Goal: Task Accomplishment & Management: Complete application form

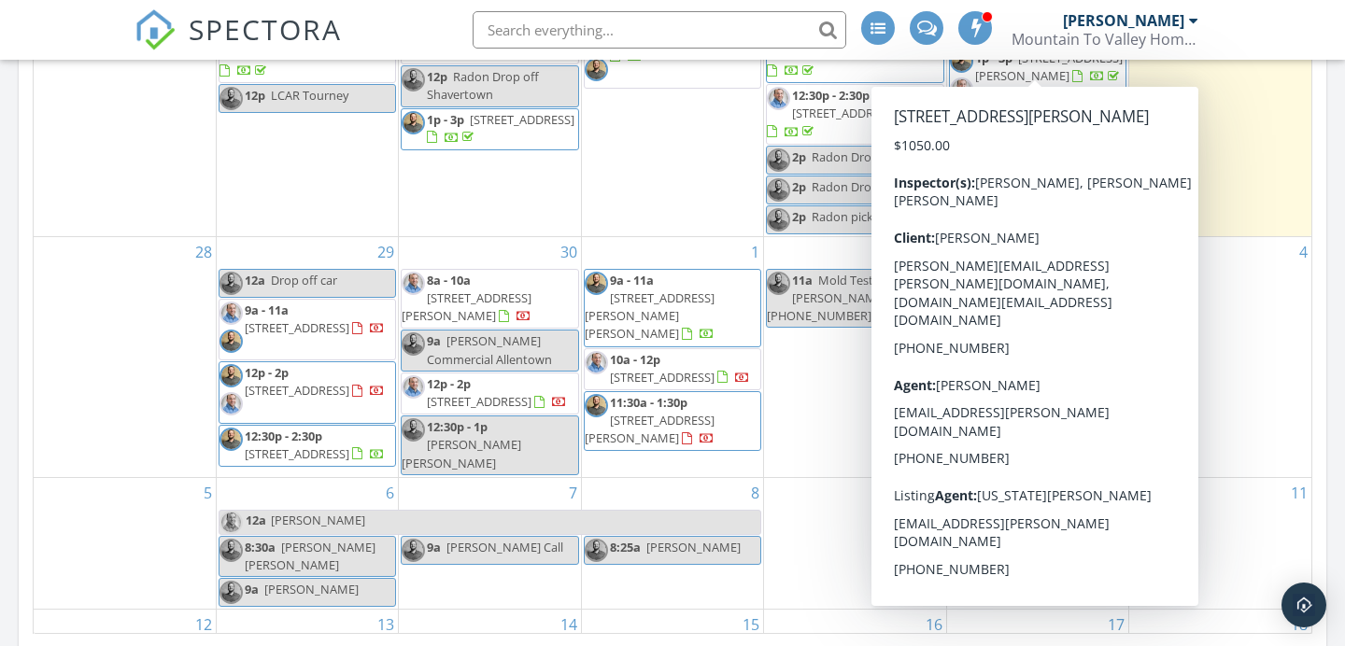
scroll to position [1097, 0]
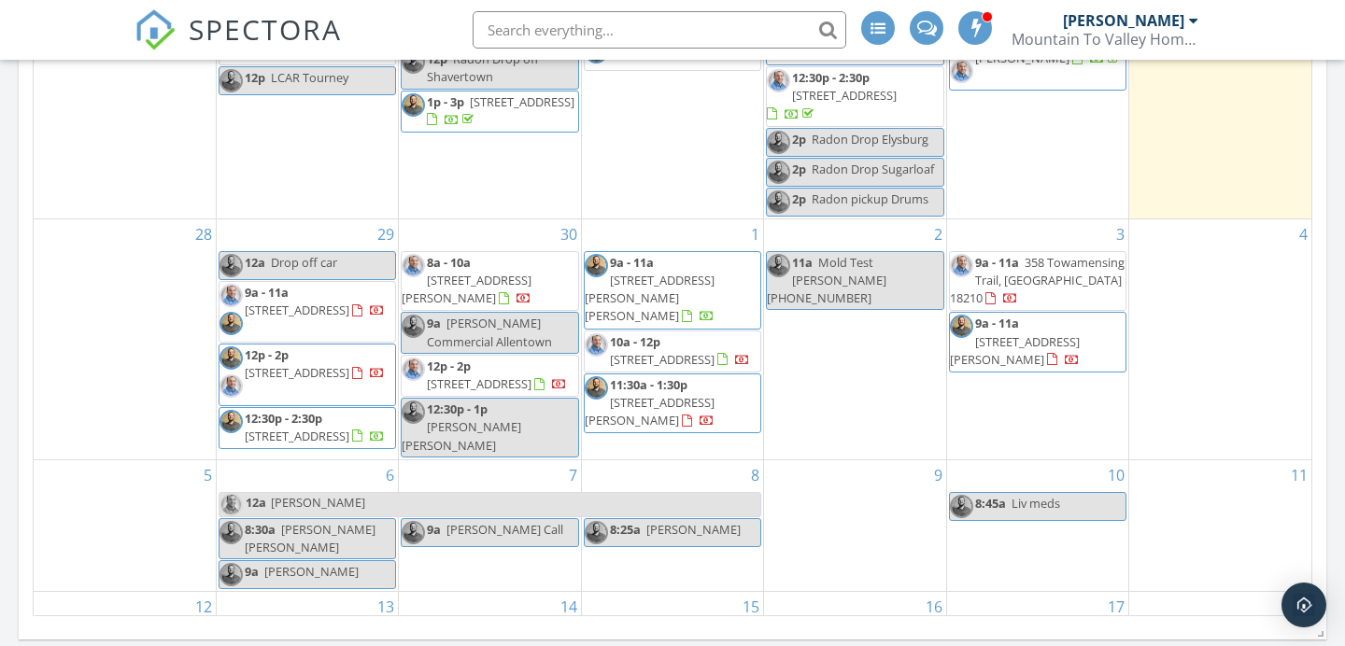
click at [939, 375] on div "2 11a Mold Test Frank Olson 570-204-4929" at bounding box center [854, 339] width 181 height 240
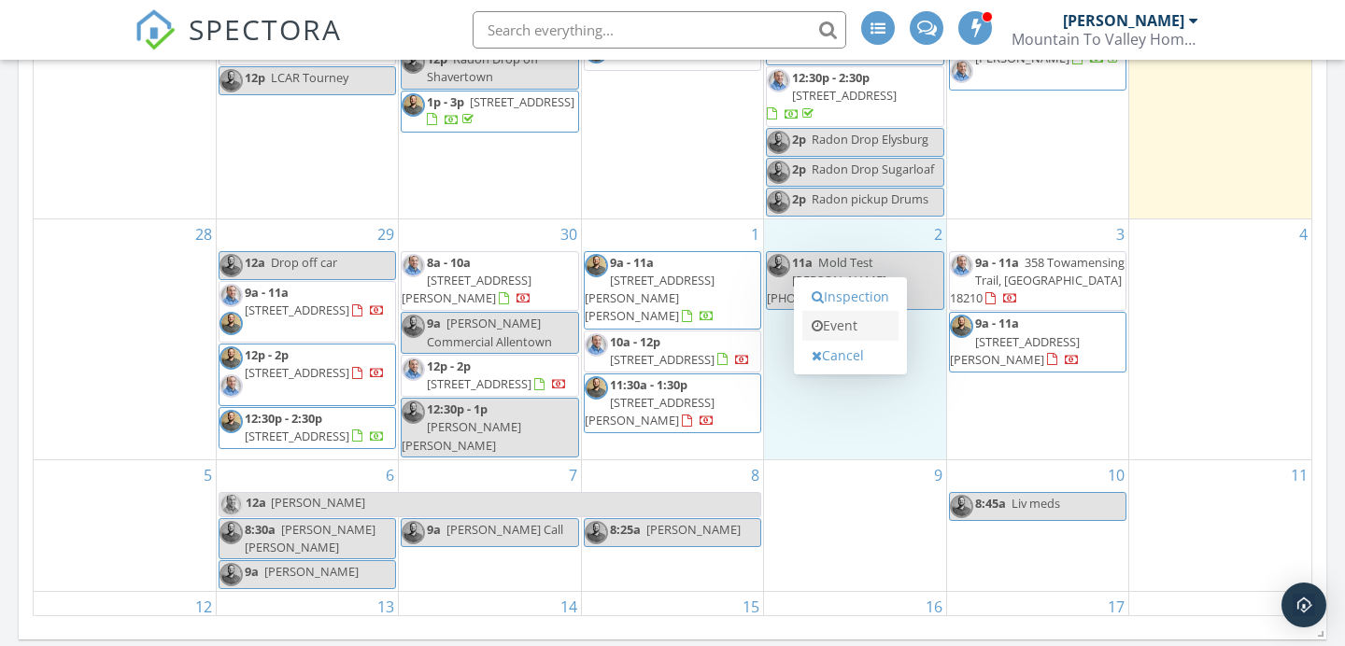
click at [880, 321] on link "Event" at bounding box center [850, 326] width 96 height 30
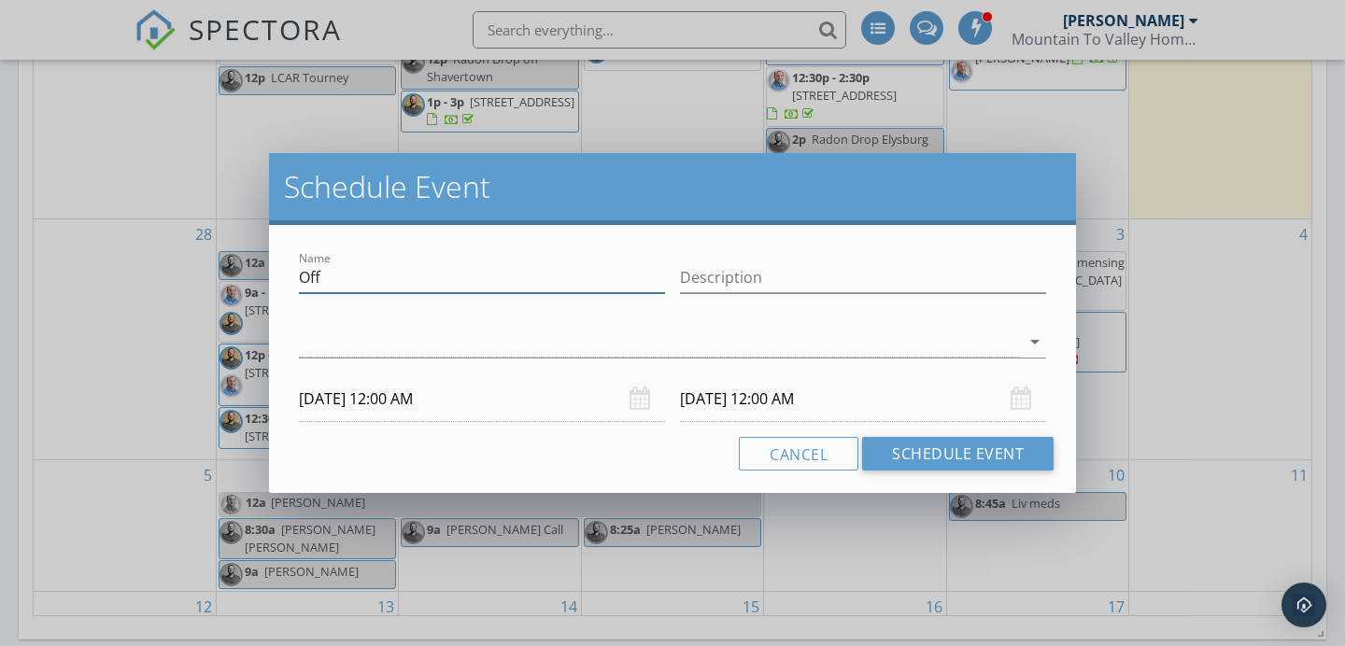
click at [202, 276] on div "Schedule Event Name Off Description arrow_drop_down 10/02/2025 12:00 AM 10/03/2…" at bounding box center [672, 323] width 1345 height 646
drag, startPoint x: 310, startPoint y: 285, endPoint x: 254, endPoint y: 285, distance: 56.0
click at [254, 285] on div "Schedule Event Name Off Description arrow_drop_down 10/02/2025 12:00 AM 10/03/2…" at bounding box center [672, 323] width 1345 height 646
type input "Justin Inspection MT Top"
type input "PAM"
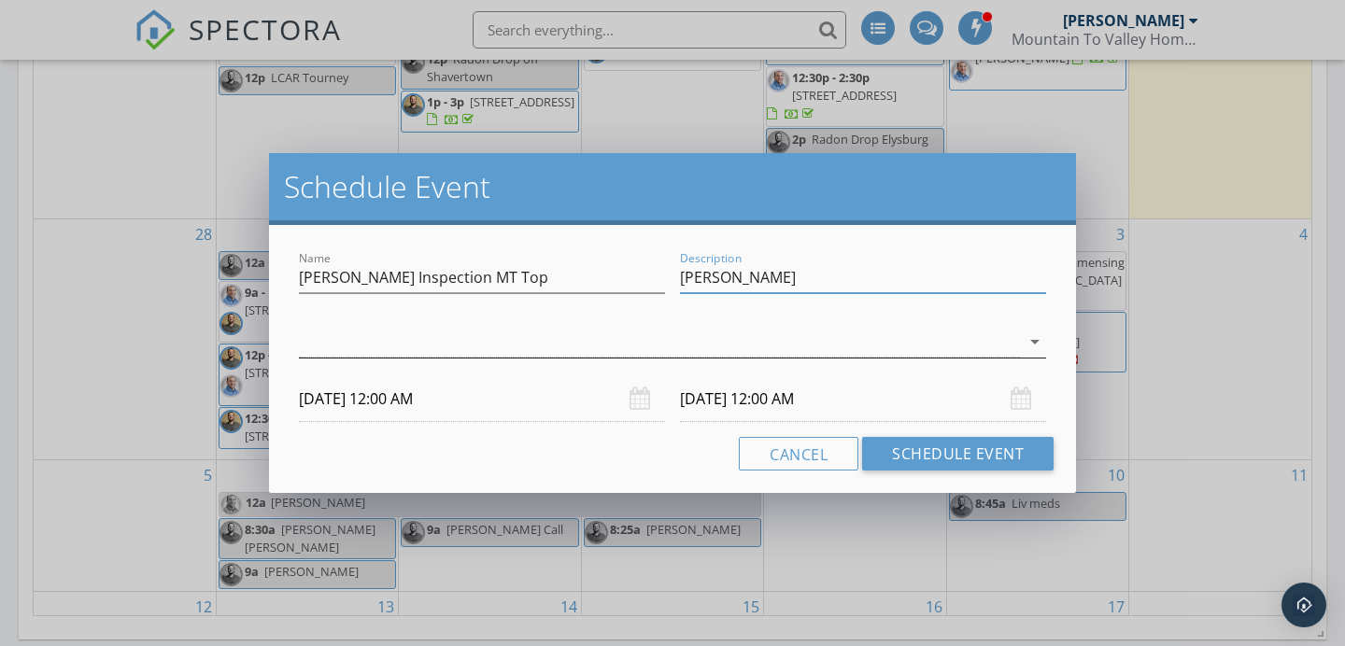
click at [510, 356] on div at bounding box center [659, 342] width 721 height 31
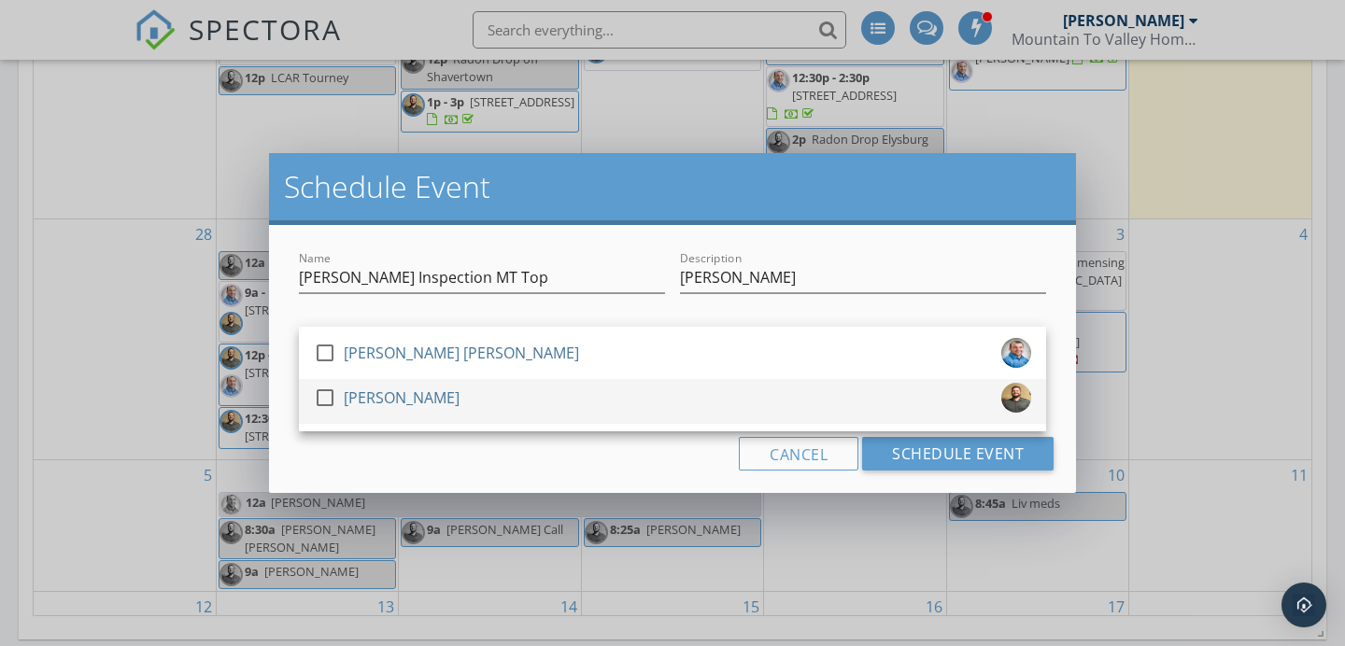
click at [465, 386] on div "check_box_outline_blank Justin Weber" at bounding box center [672, 401] width 717 height 37
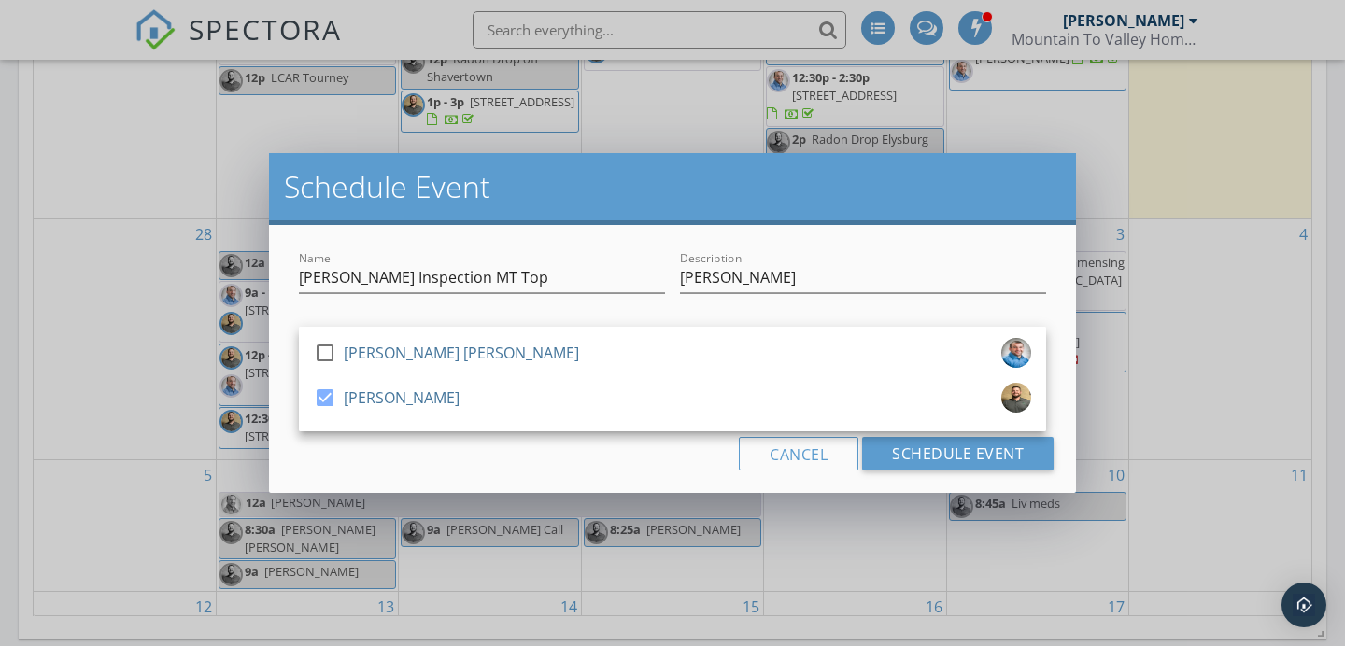
drag, startPoint x: 437, startPoint y: 446, endPoint x: 424, endPoint y: 429, distance: 22.0
click at [436, 445] on div "Cancel Schedule Event" at bounding box center [672, 454] width 762 height 34
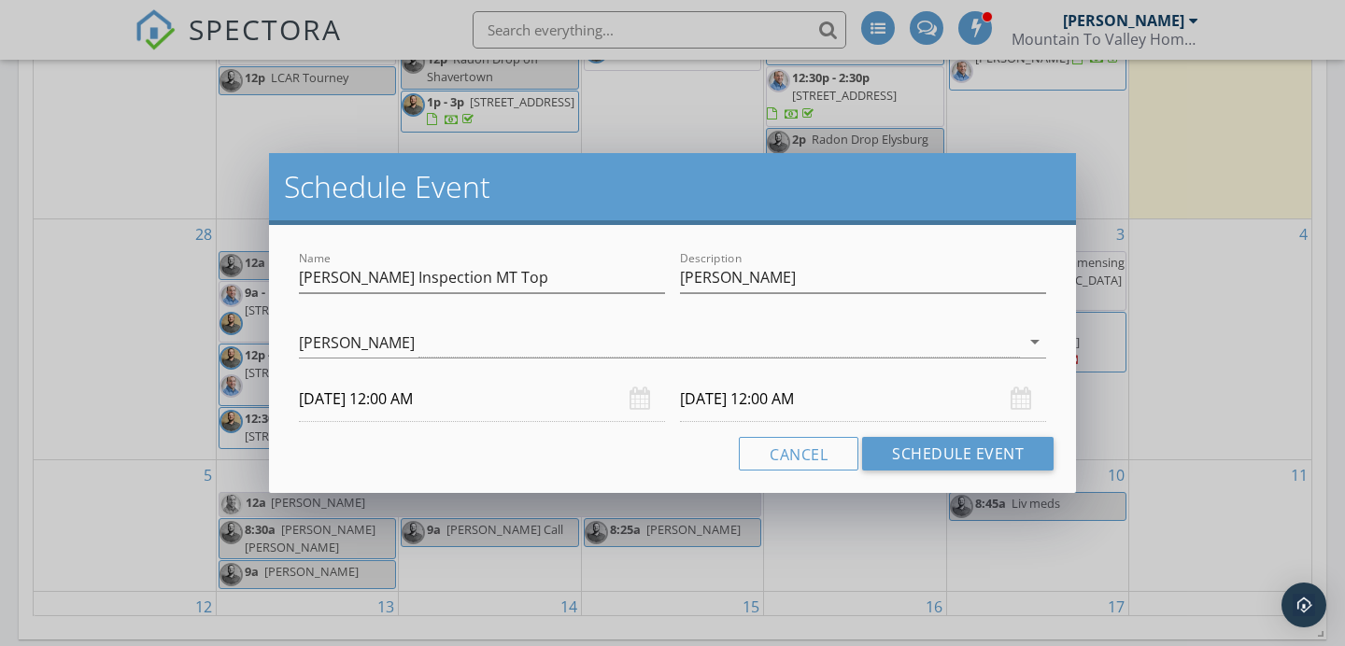
click at [420, 403] on input "10/02/2025 12:00 AM" at bounding box center [482, 399] width 366 height 46
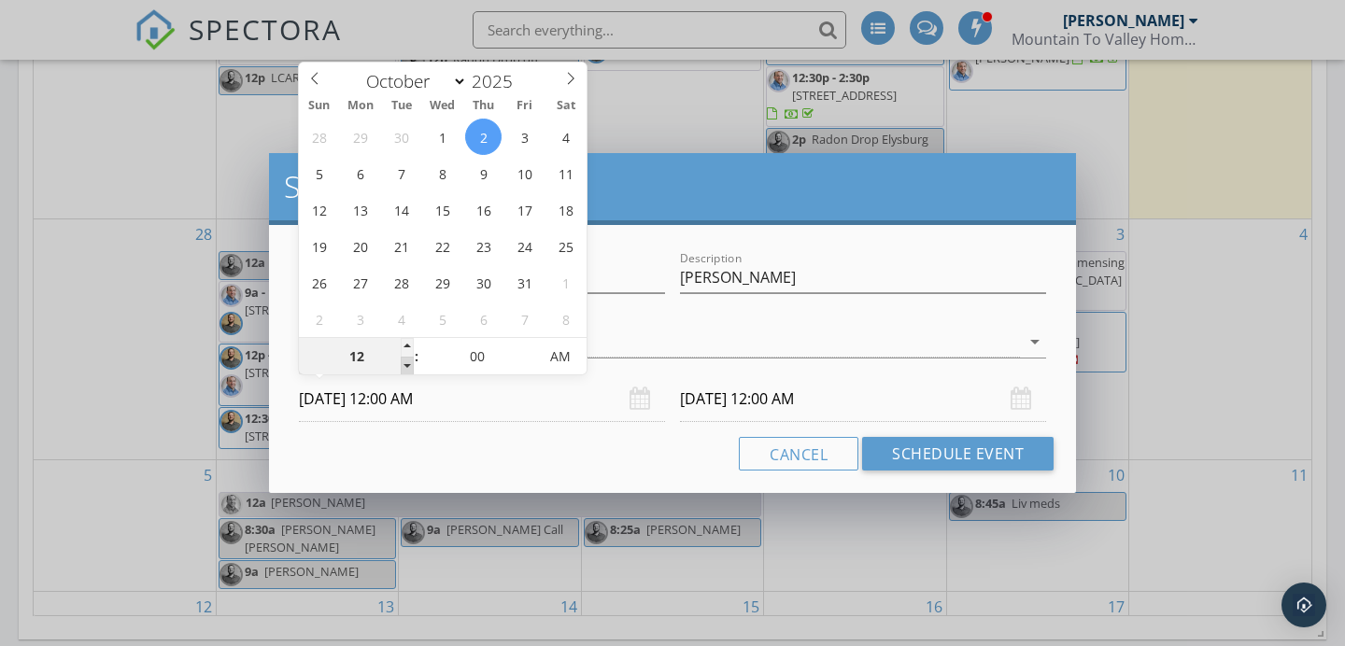
type input "11"
type input "10/02/2025 11:00 PM"
click at [402, 367] on span at bounding box center [407, 366] width 13 height 19
type input "10"
type input "10/02/2025 10:00 PM"
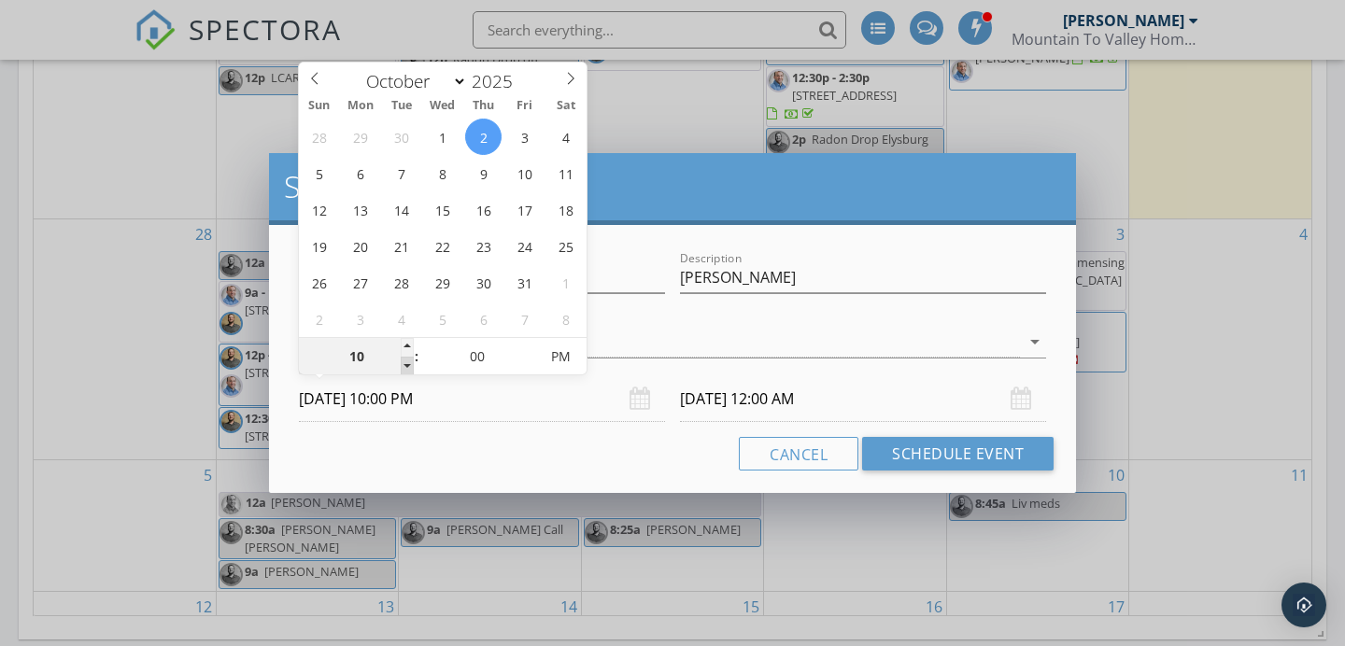
click at [402, 367] on span at bounding box center [407, 366] width 13 height 19
type input "09"
type input "10/02/2025 9:00 PM"
click at [402, 367] on span at bounding box center [407, 366] width 13 height 19
type input "10/03/2025 9:00 PM"
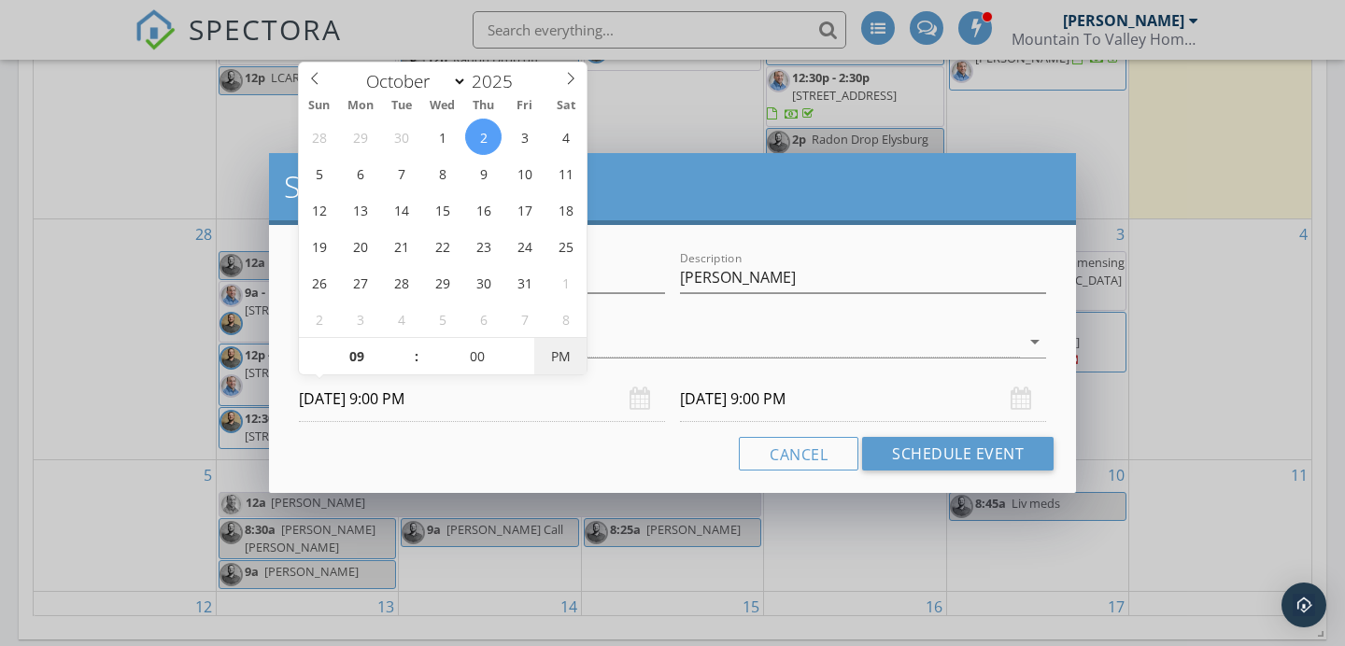
type input "10/02/2025 9:00 AM"
click at [559, 358] on span "PM" at bounding box center [559, 356] width 51 height 37
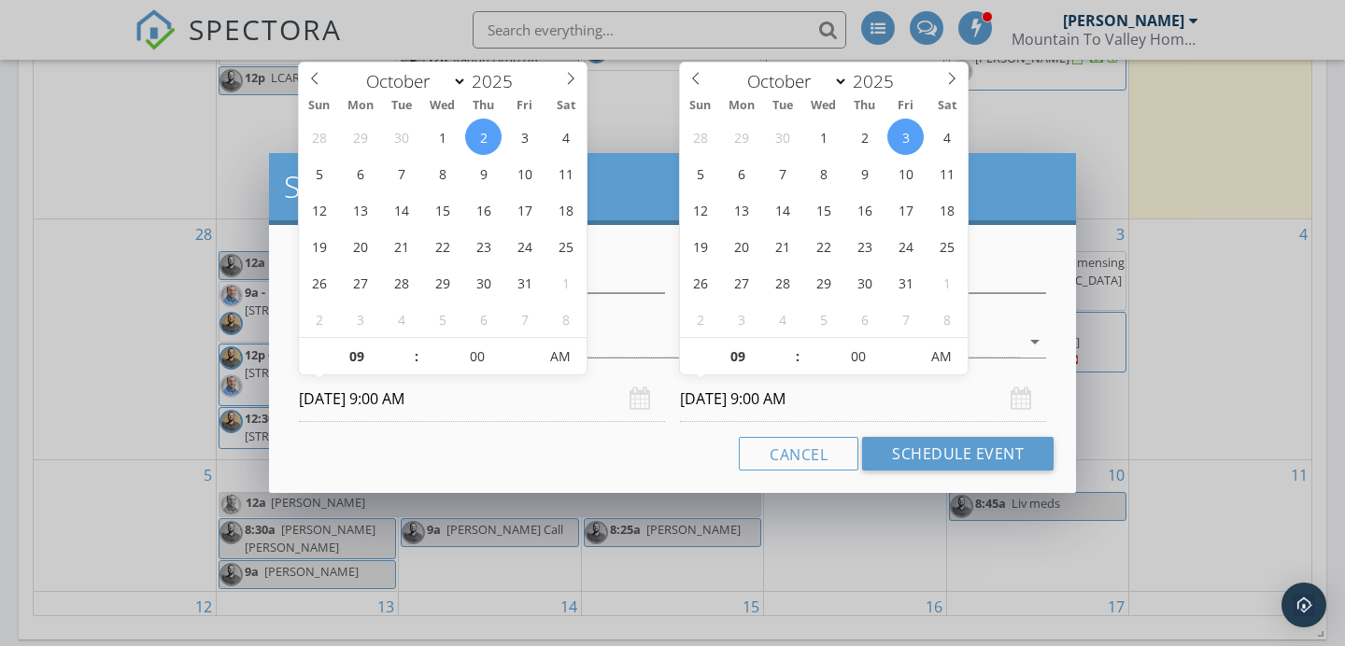
click at [879, 387] on input "10/03/2025 9:00 AM" at bounding box center [863, 399] width 366 height 46
type input "10/02/2025 9:00 AM"
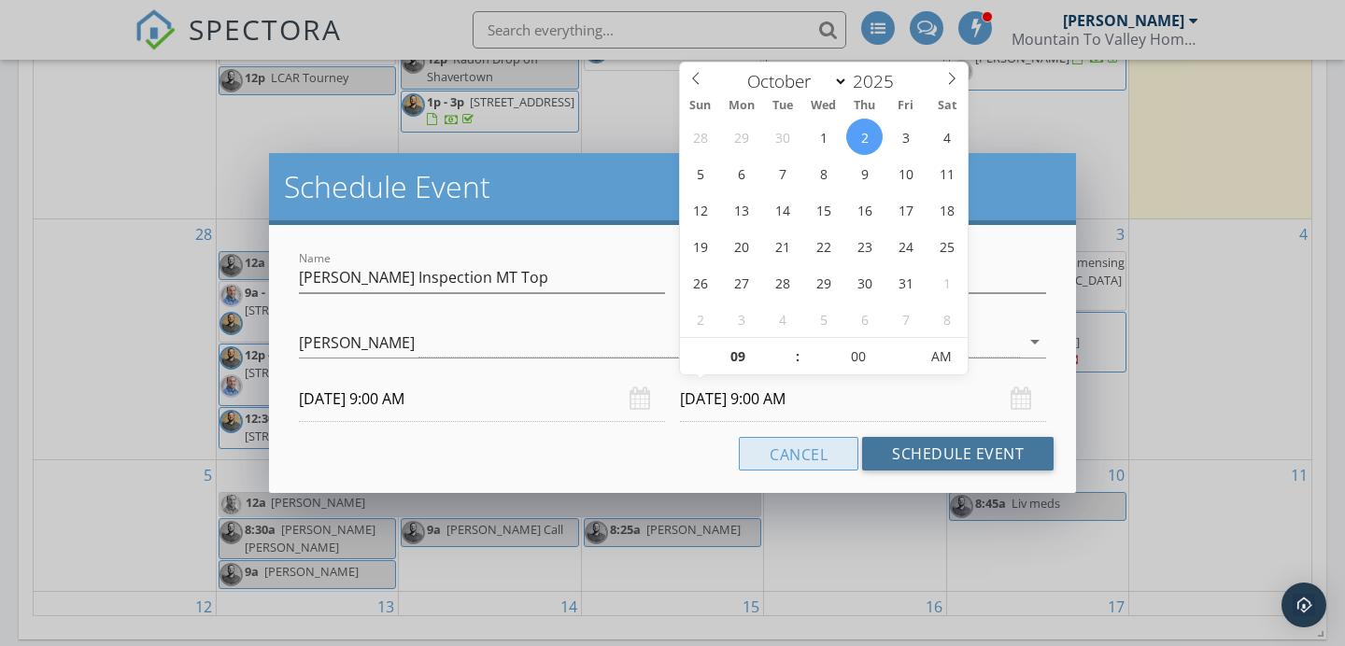
click at [920, 446] on button "Schedule Event" at bounding box center [957, 454] width 191 height 34
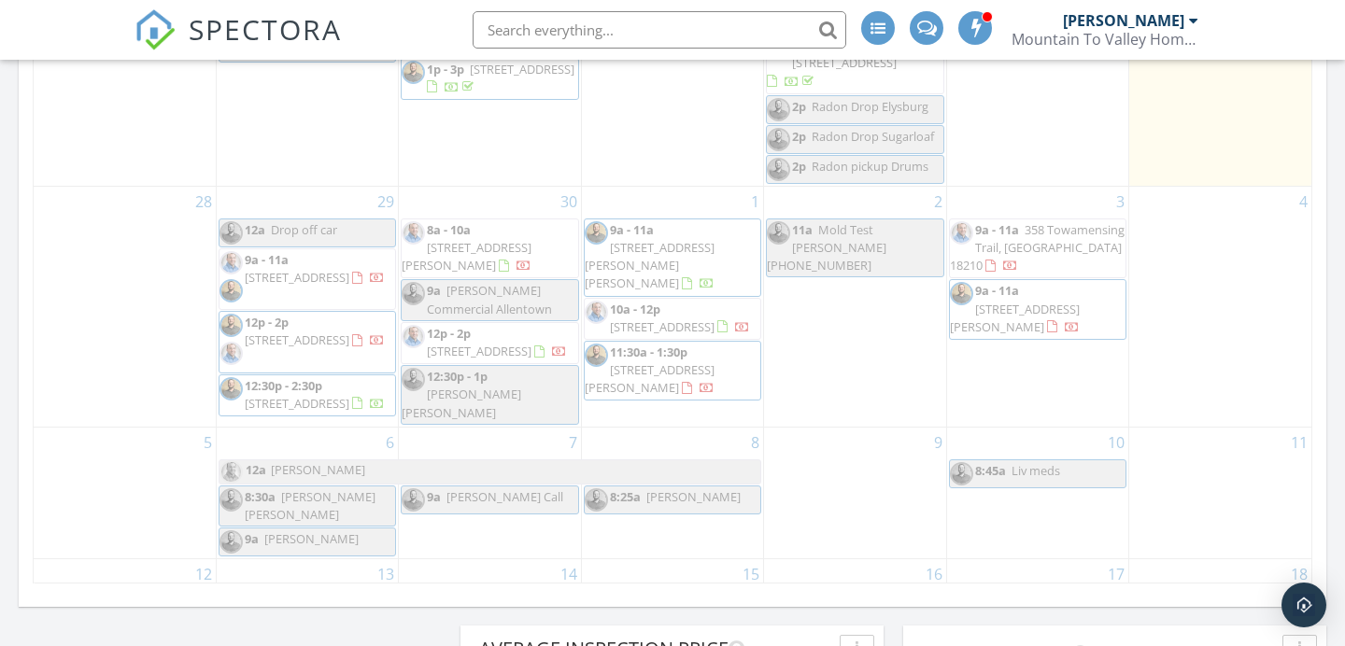
scroll to position [0, 0]
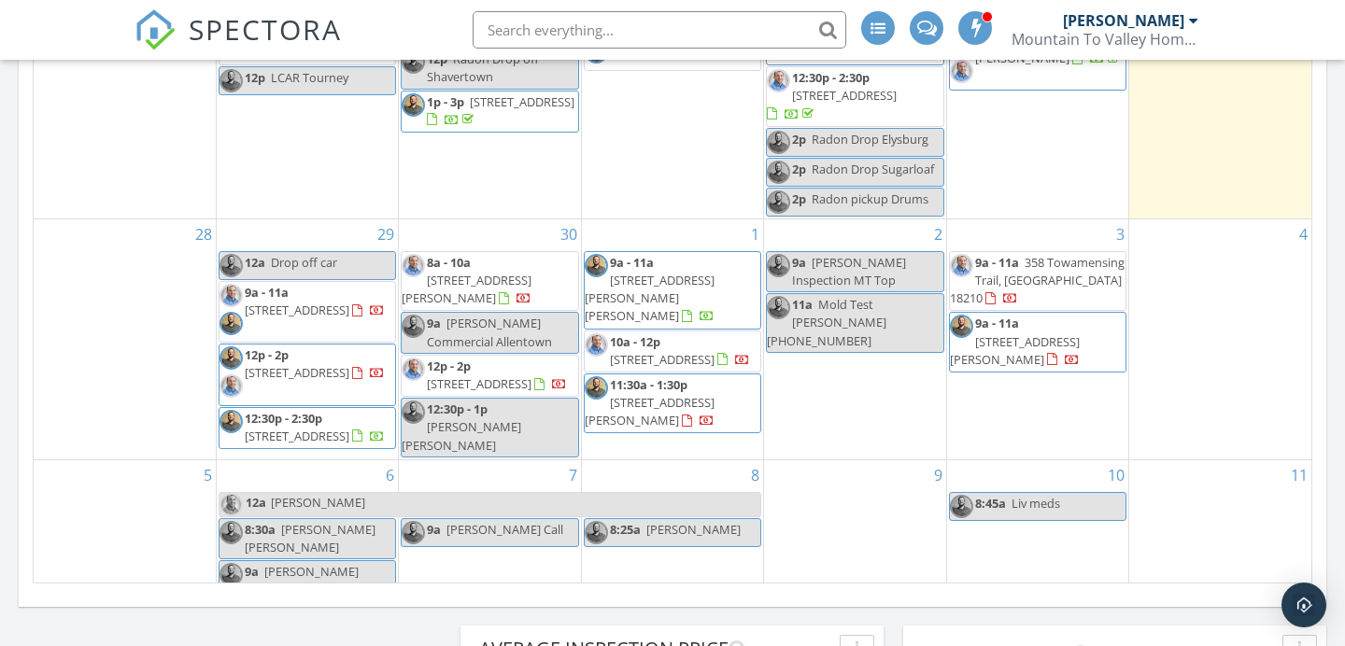
click at [832, 374] on div "2 9a Justin Inspection MT Top 11a Mold Test Frank Olson 570-204-4929" at bounding box center [854, 339] width 181 height 240
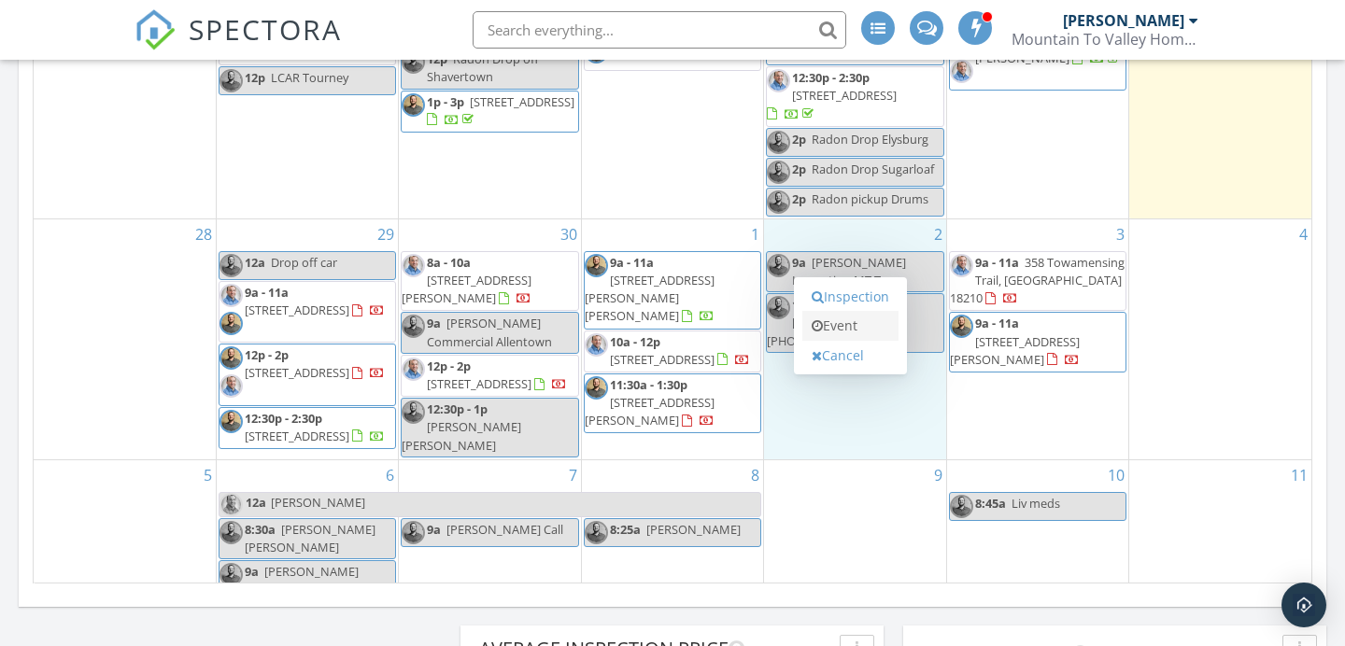
click at [836, 320] on link "Event" at bounding box center [850, 326] width 96 height 30
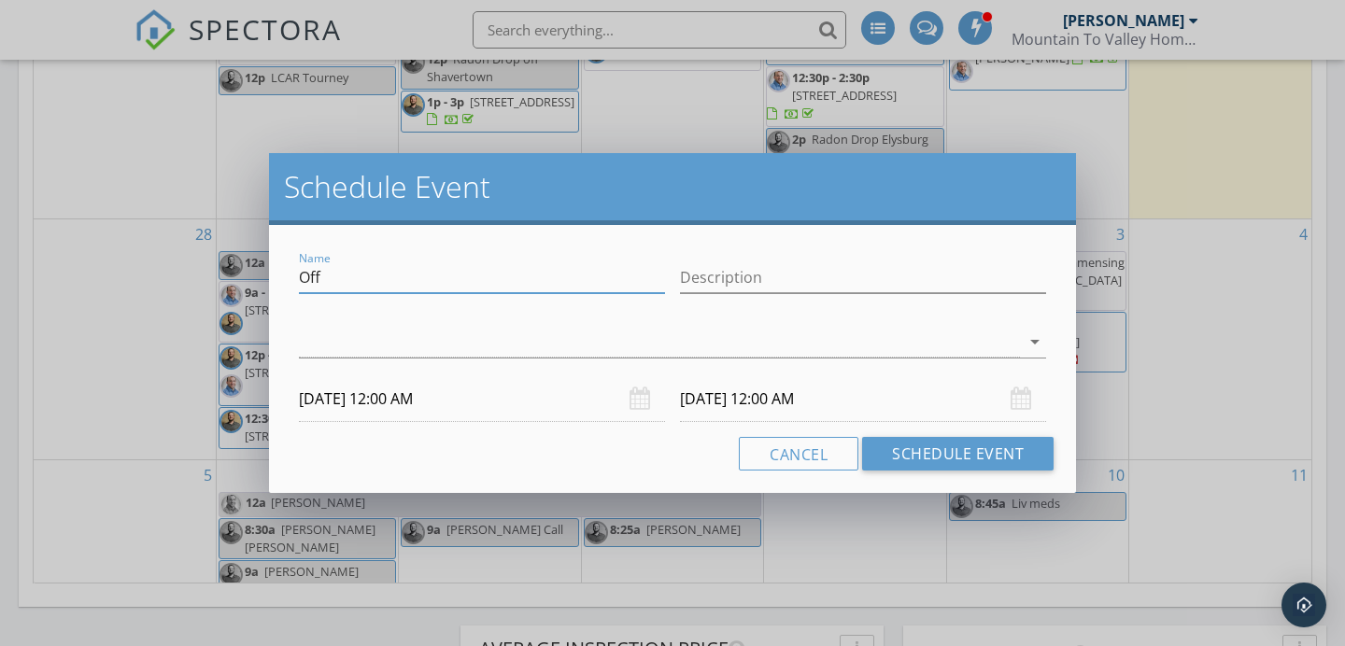
click at [275, 286] on div "Name Off Description arrow_drop_down 10/02/2025 12:00 AM 10/03/2025 12:00 AM Ca…" at bounding box center [672, 359] width 807 height 268
type input "Mike Inspection"
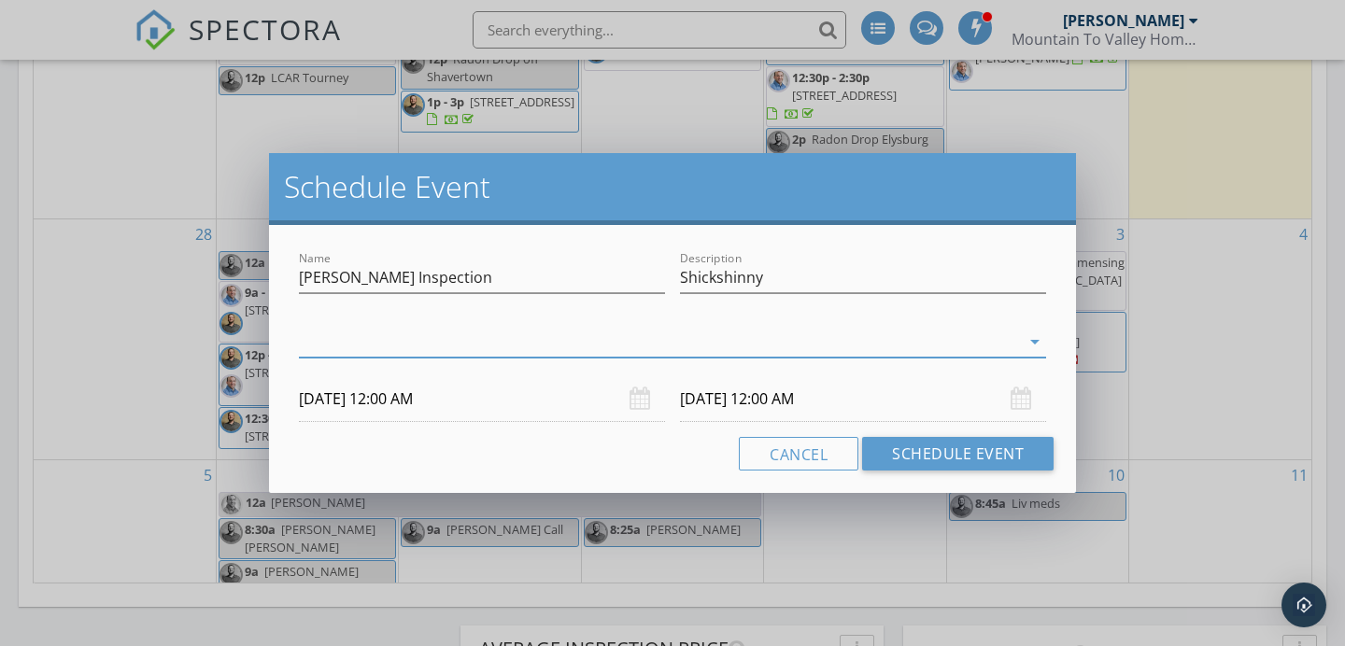
click at [829, 301] on div at bounding box center [863, 306] width 366 height 11
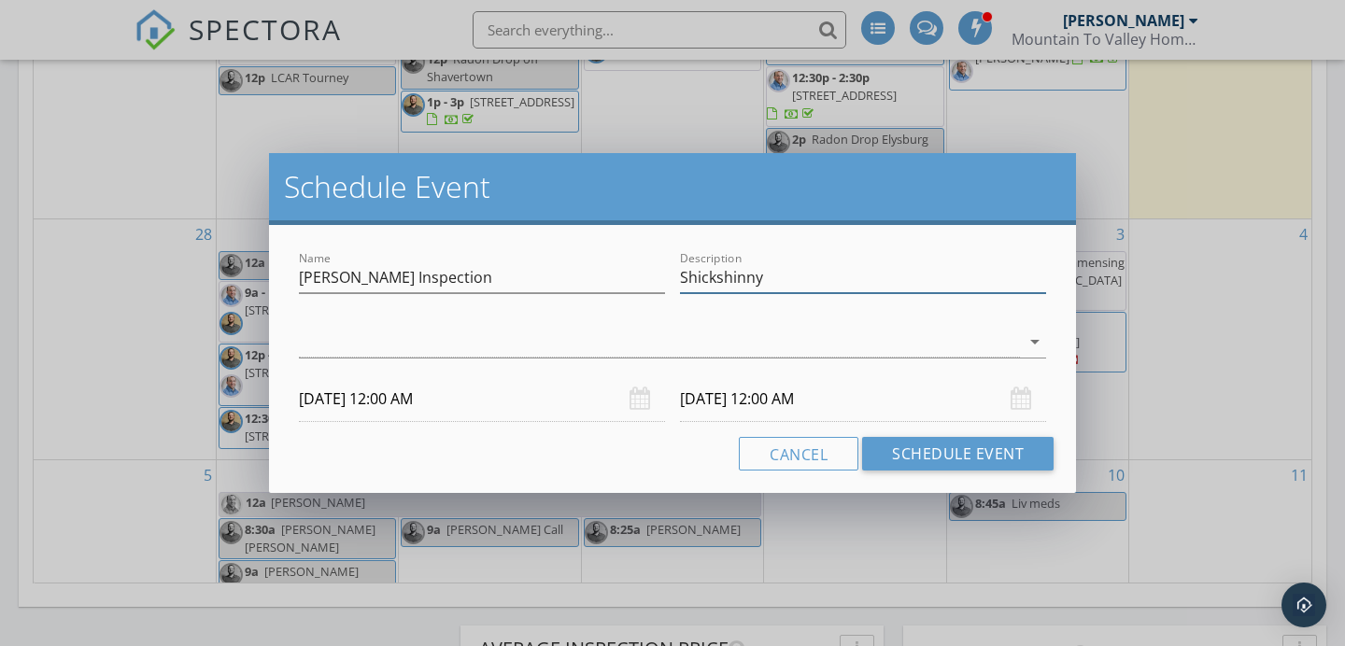
click at [829, 284] on input "Shickshinny" at bounding box center [863, 277] width 366 height 31
type input "Shickshinny Jolee"
click at [752, 336] on div at bounding box center [659, 342] width 721 height 31
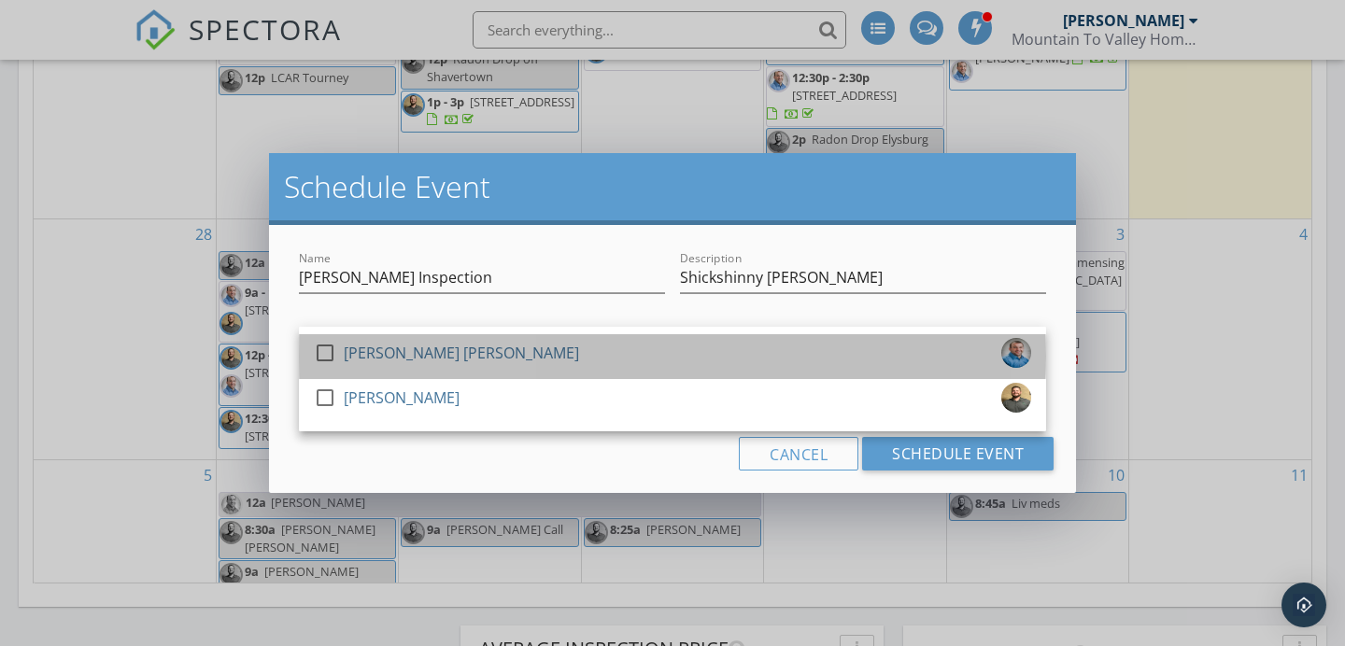
click at [490, 374] on div "check_box_outline_blank Mike Bonita" at bounding box center [672, 356] width 717 height 37
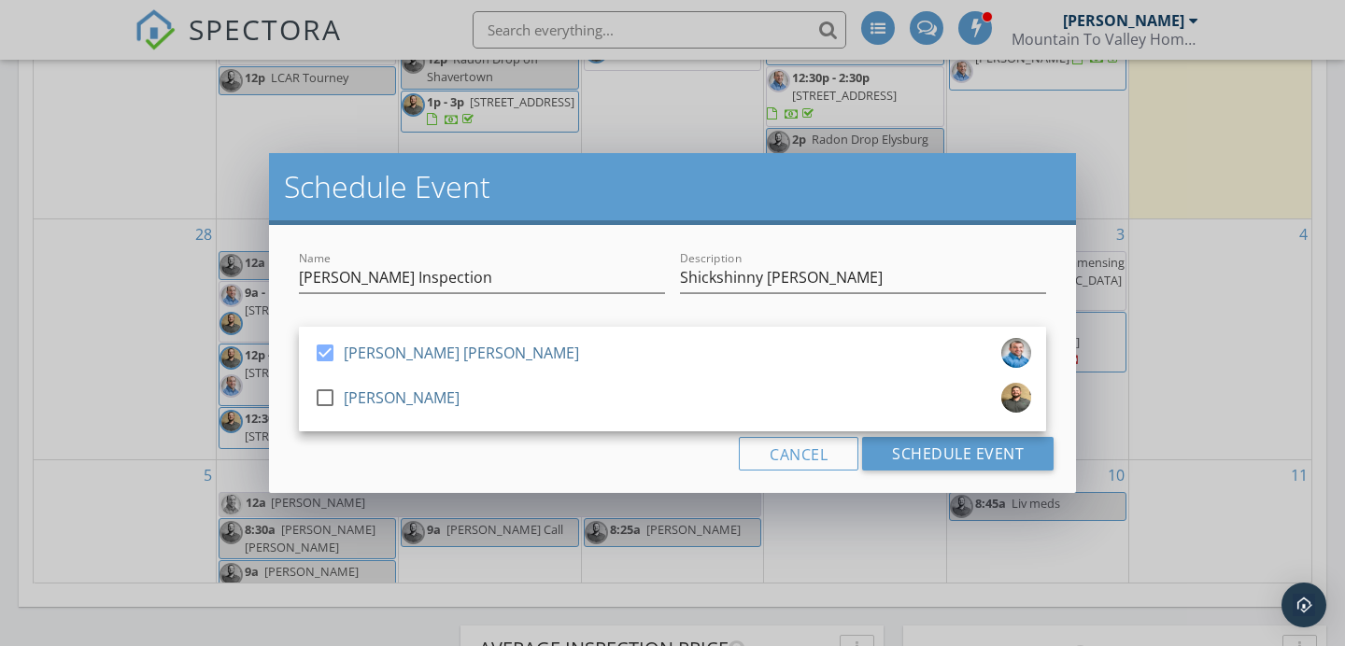
drag, startPoint x: 484, startPoint y: 464, endPoint x: 495, endPoint y: 426, distance: 39.9
click at [485, 464] on div "Cancel Schedule Event" at bounding box center [672, 454] width 762 height 34
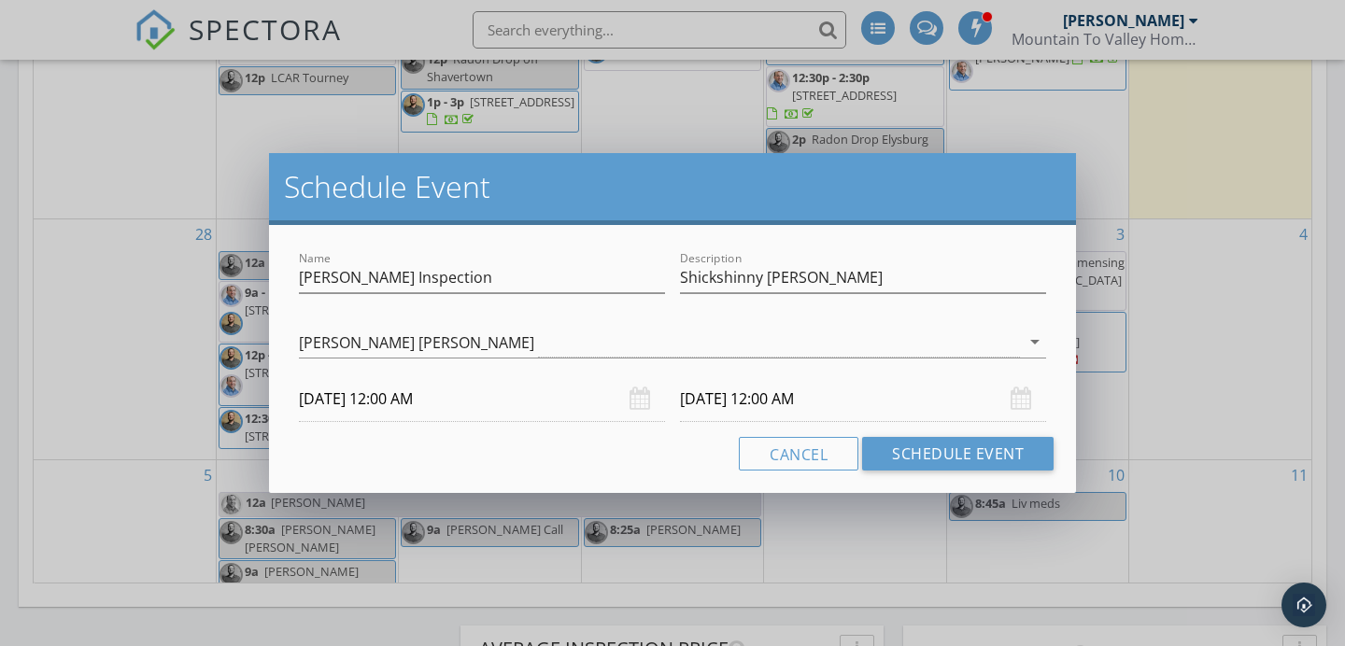
click at [497, 416] on input "10/02/2025 12:00 AM" at bounding box center [482, 399] width 366 height 46
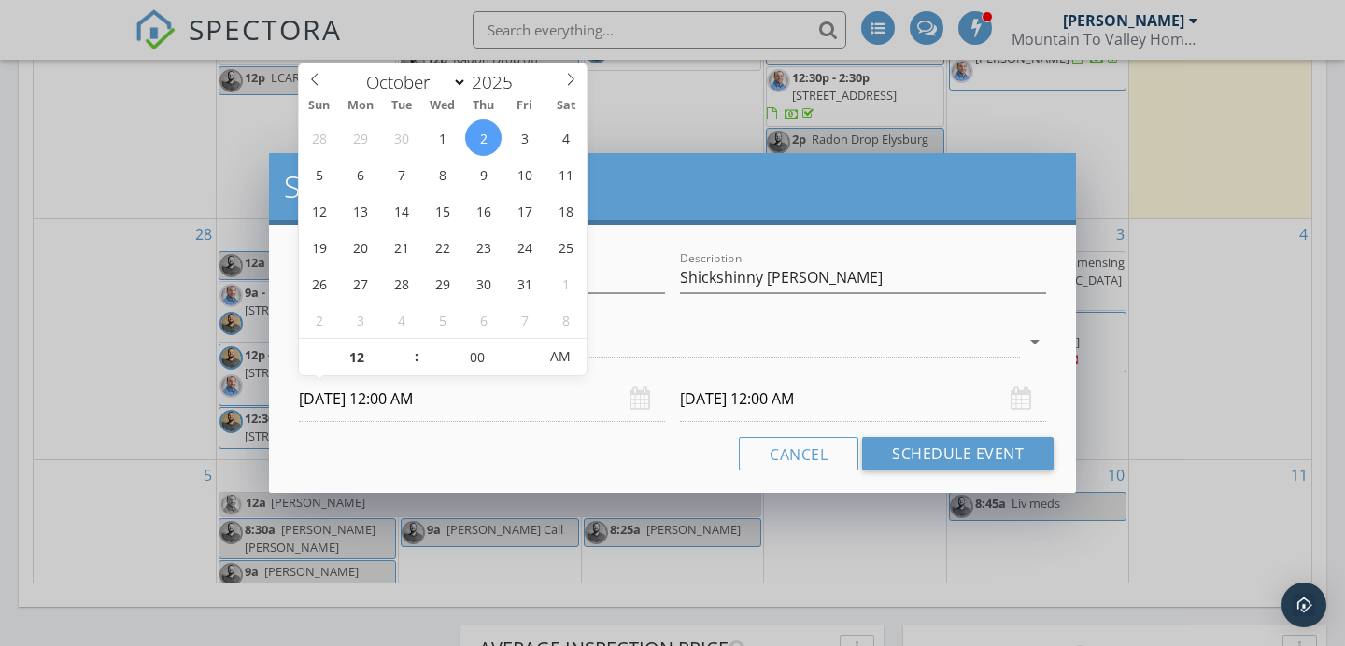
click at [415, 341] on span ":" at bounding box center [417, 356] width 6 height 37
type input "01"
type input "10/02/2025 1:00 AM"
click at [412, 341] on span at bounding box center [407, 348] width 13 height 19
type input "02"
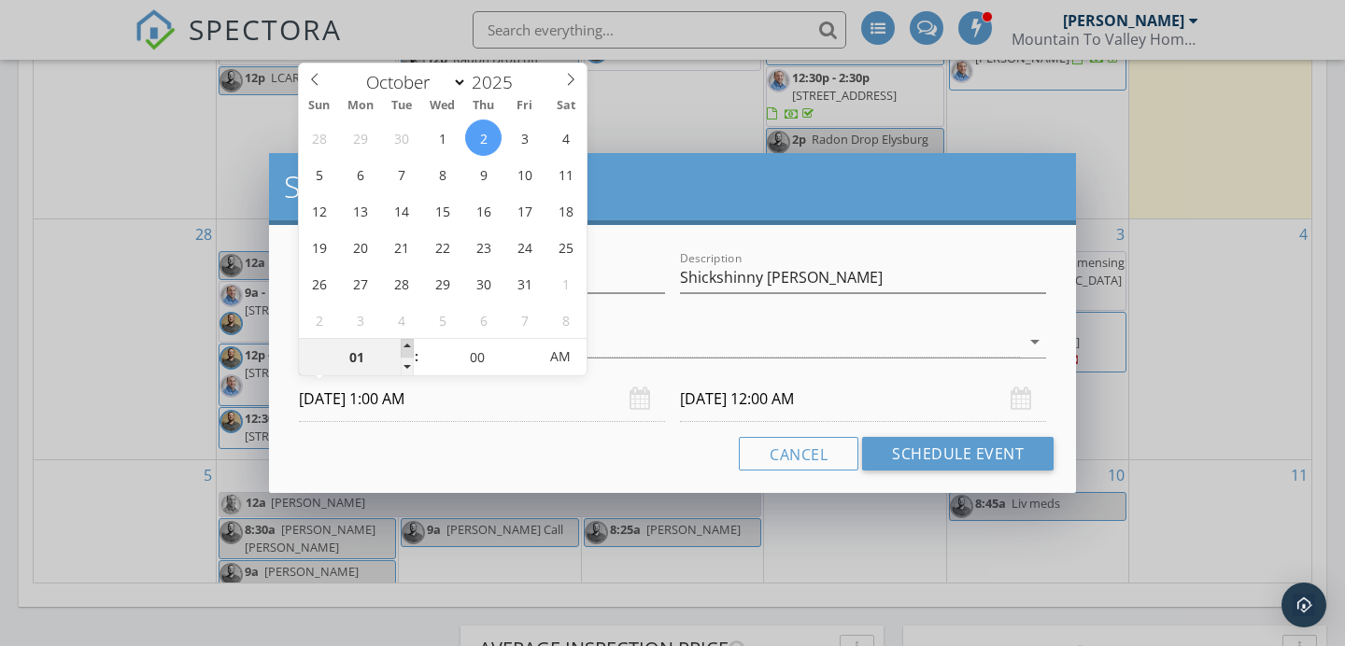
type input "10/02/2025 2:00 AM"
click at [411, 341] on span at bounding box center [407, 348] width 13 height 19
type input "03"
type input "10/02/2025 3:00 AM"
click at [411, 341] on span at bounding box center [407, 348] width 13 height 19
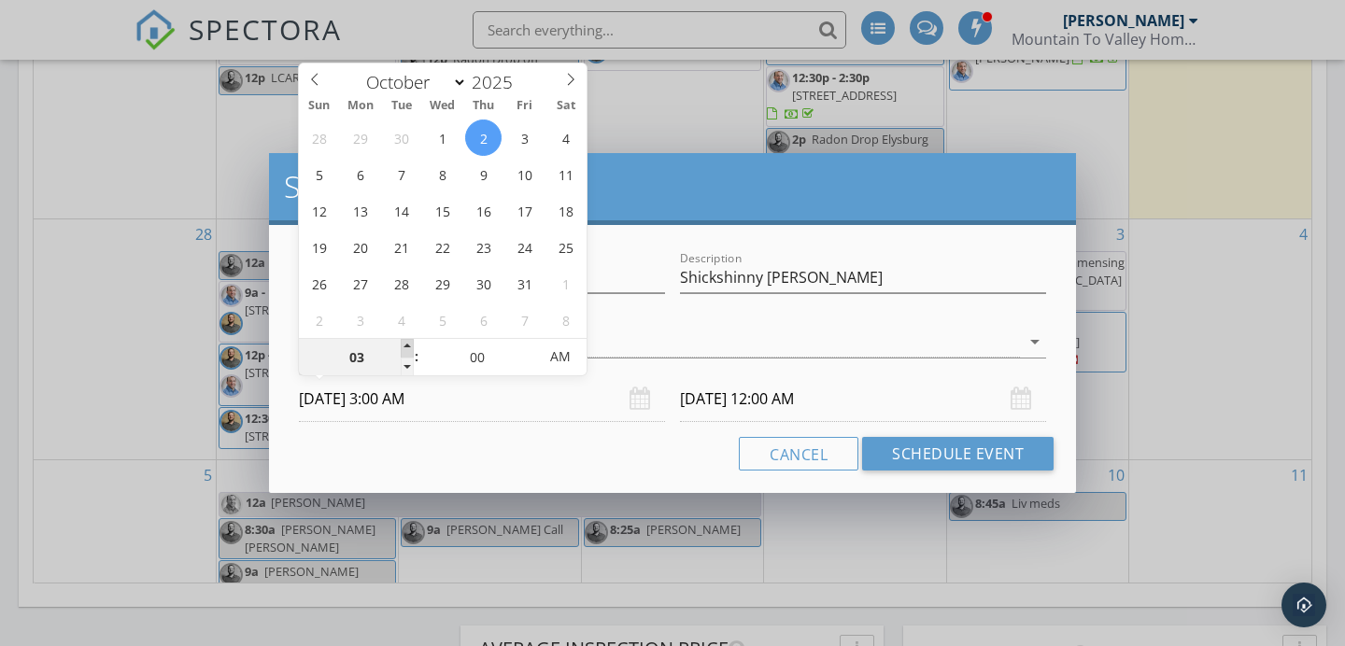
type input "04"
type input "10/02/2025 4:00 AM"
click at [411, 342] on span at bounding box center [407, 348] width 13 height 19
type input "05"
type input "10/02/2025 5:00 AM"
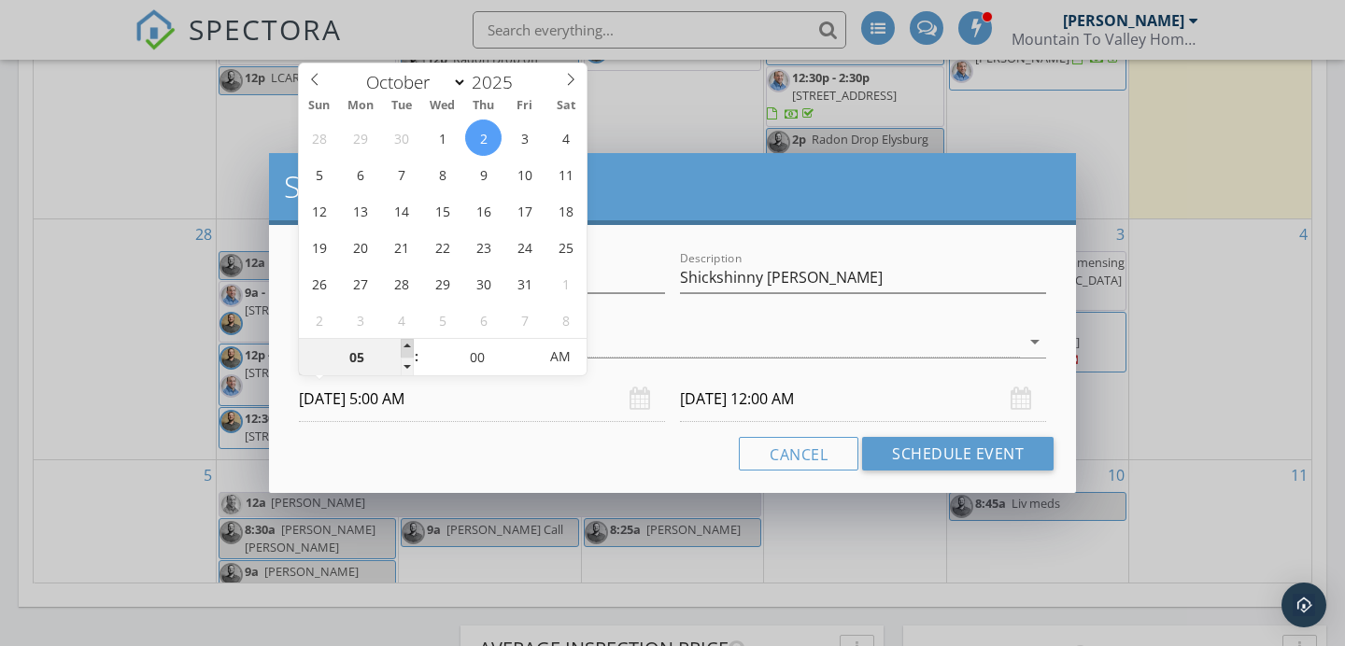
click at [412, 342] on span at bounding box center [407, 348] width 13 height 19
type input "06"
type input "10/02/2025 6:00 AM"
click at [412, 342] on span at bounding box center [407, 348] width 13 height 19
type input "07"
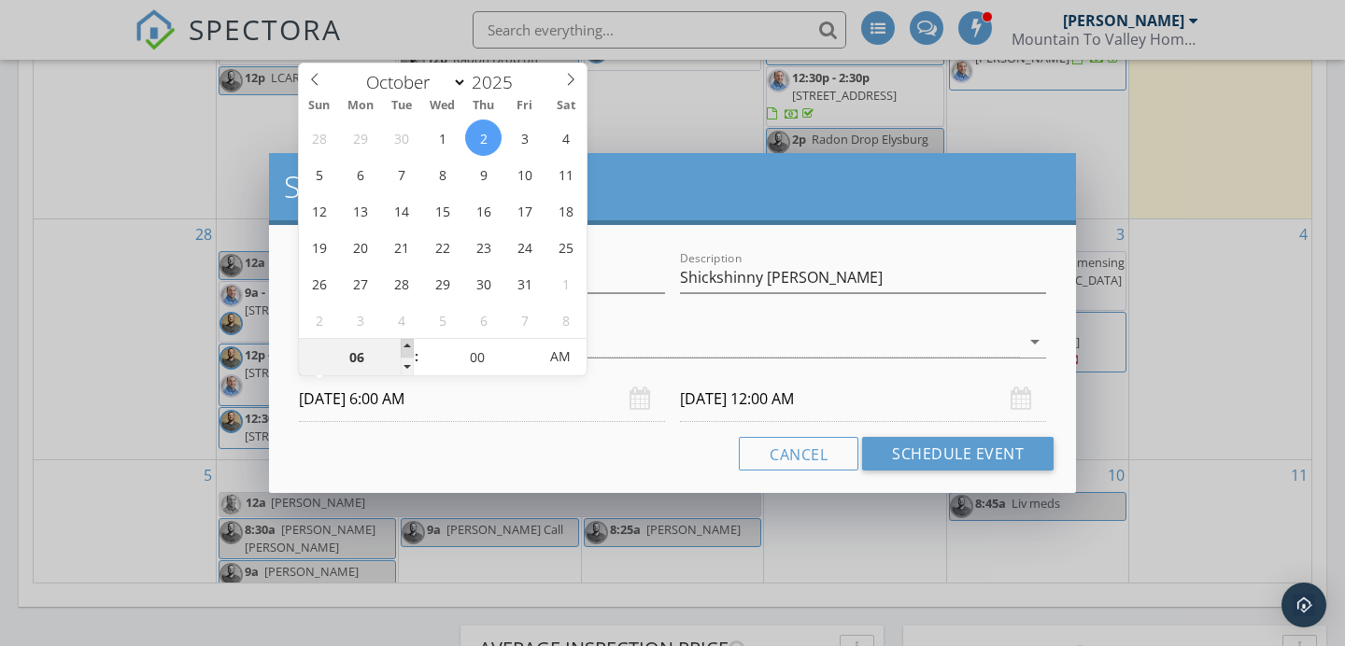
type input "10/02/2025 7:00 AM"
click at [411, 342] on span at bounding box center [407, 348] width 13 height 19
type input "08"
type input "10/02/2025 8:00 AM"
click at [411, 342] on span at bounding box center [407, 348] width 13 height 19
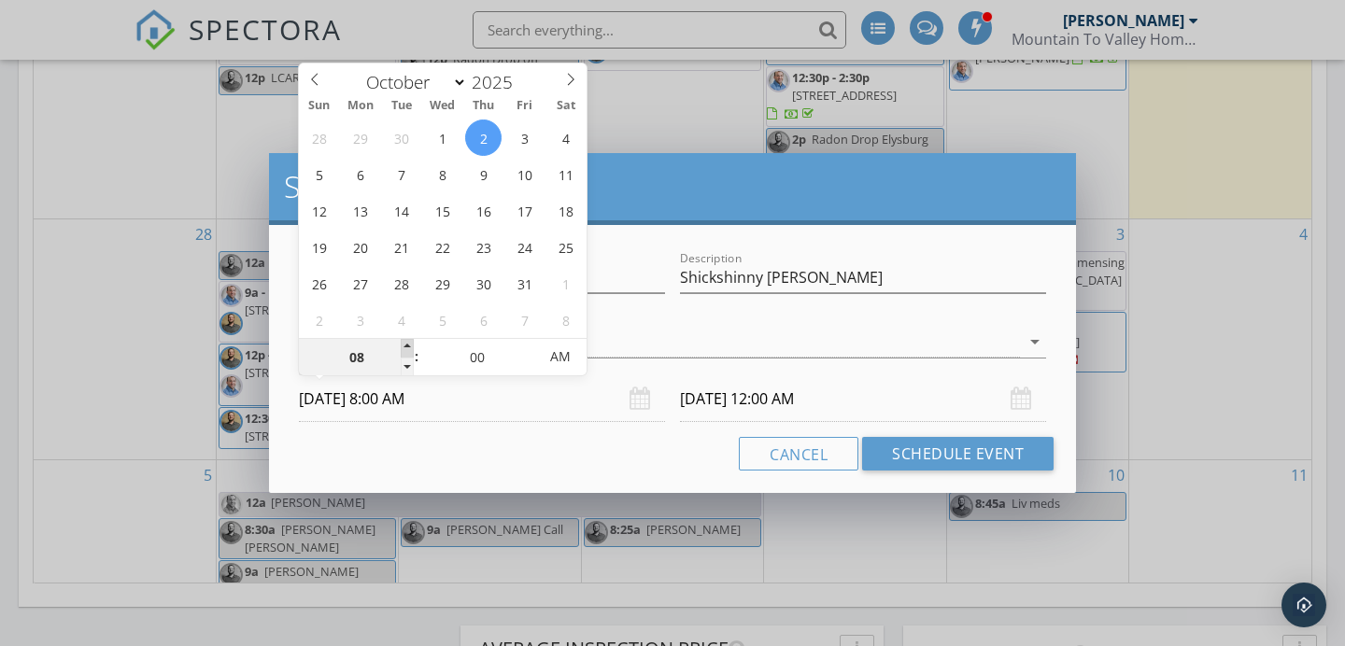
type input "08"
type input "10/03/2025 8:00 AM"
type input "09"
type input "10/02/2025 9:00 AM"
click at [411, 342] on span at bounding box center [407, 348] width 13 height 19
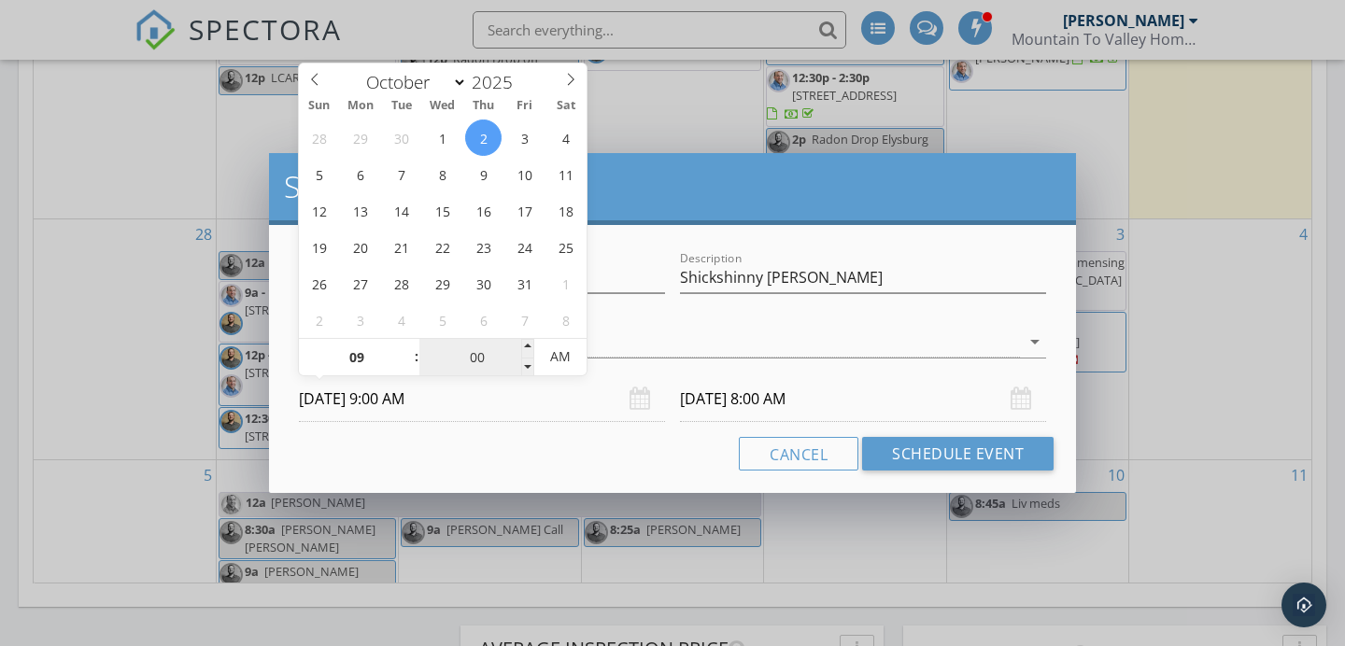
type input "09"
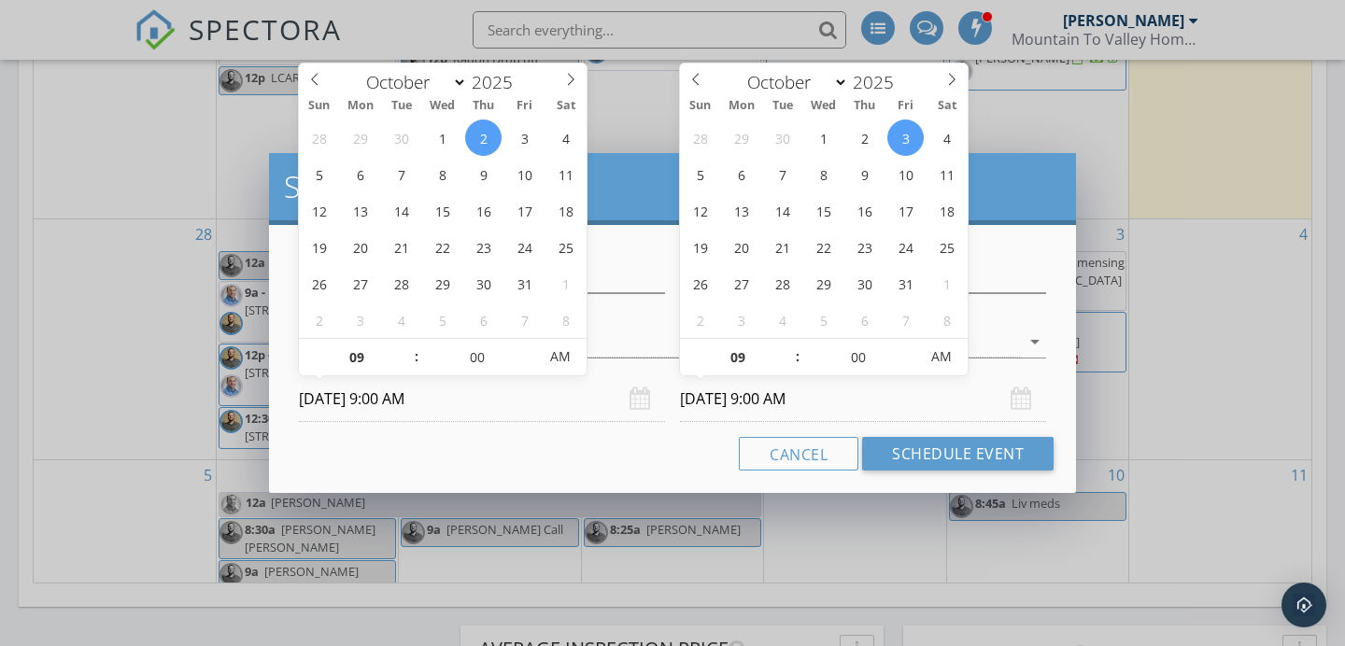
click at [836, 398] on input "10/03/2025 9:00 AM" at bounding box center [863, 399] width 366 height 46
click at [882, 142] on div "28 29 30 1 2 3 4 5 6 7 8 9 10 11 12 13 14 15 16 17 18 19 20 21 22 23 24 25 26 2…" at bounding box center [824, 229] width 288 height 218
type input "10/02/2025 9:00 AM"
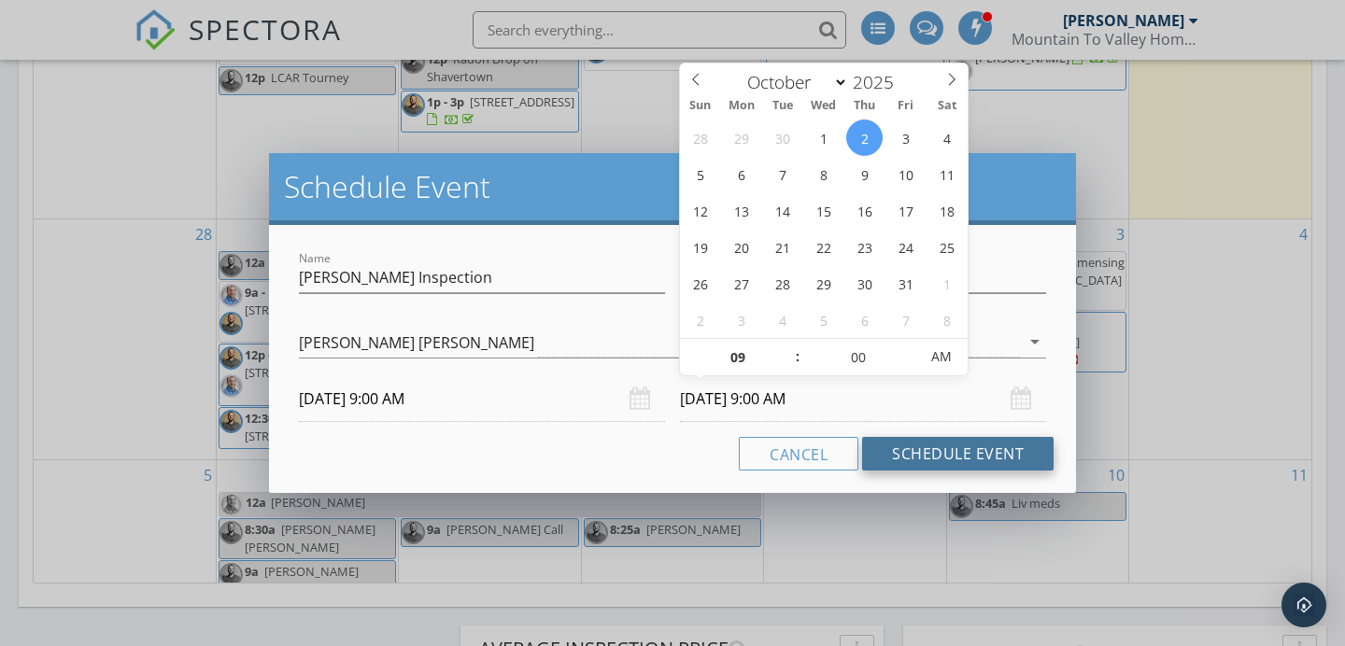
click at [970, 457] on button "Schedule Event" at bounding box center [957, 454] width 191 height 34
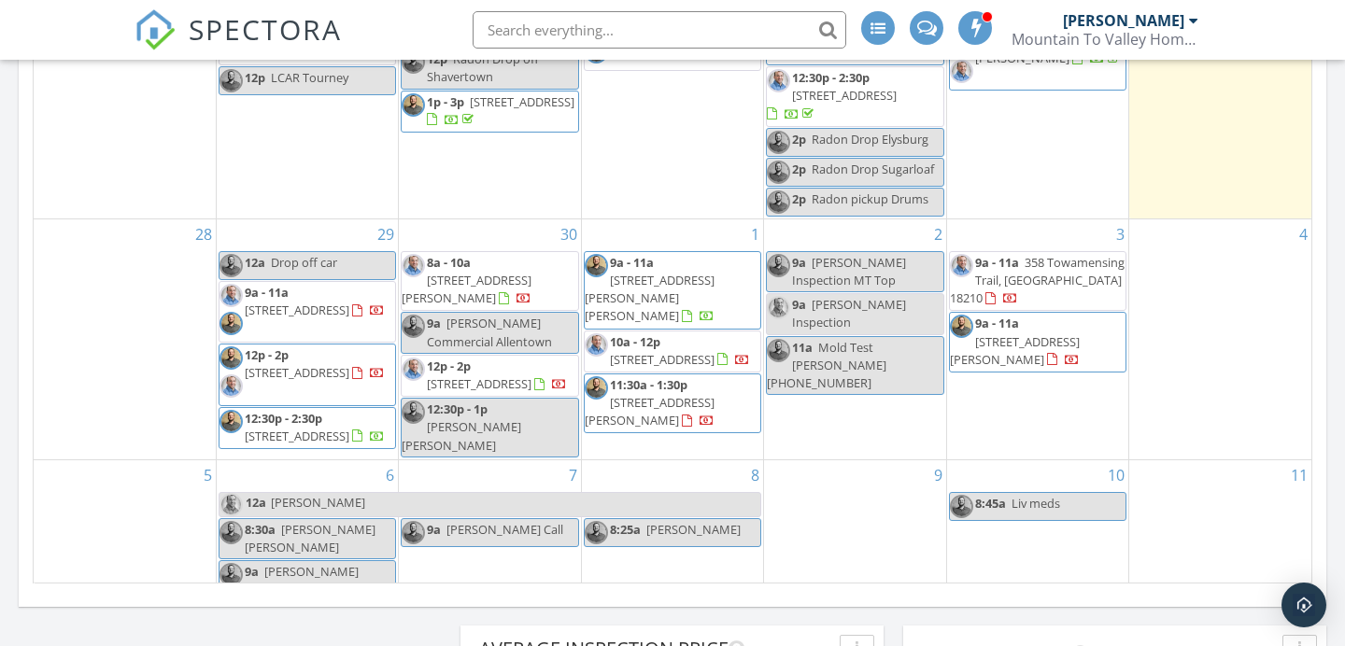
scroll to position [1, 0]
click at [472, 407] on div "30 8a - 10a 21 E Turner St, Forty Fort 18704 9a Justin Commercial Allentown 12p…" at bounding box center [489, 338] width 181 height 240
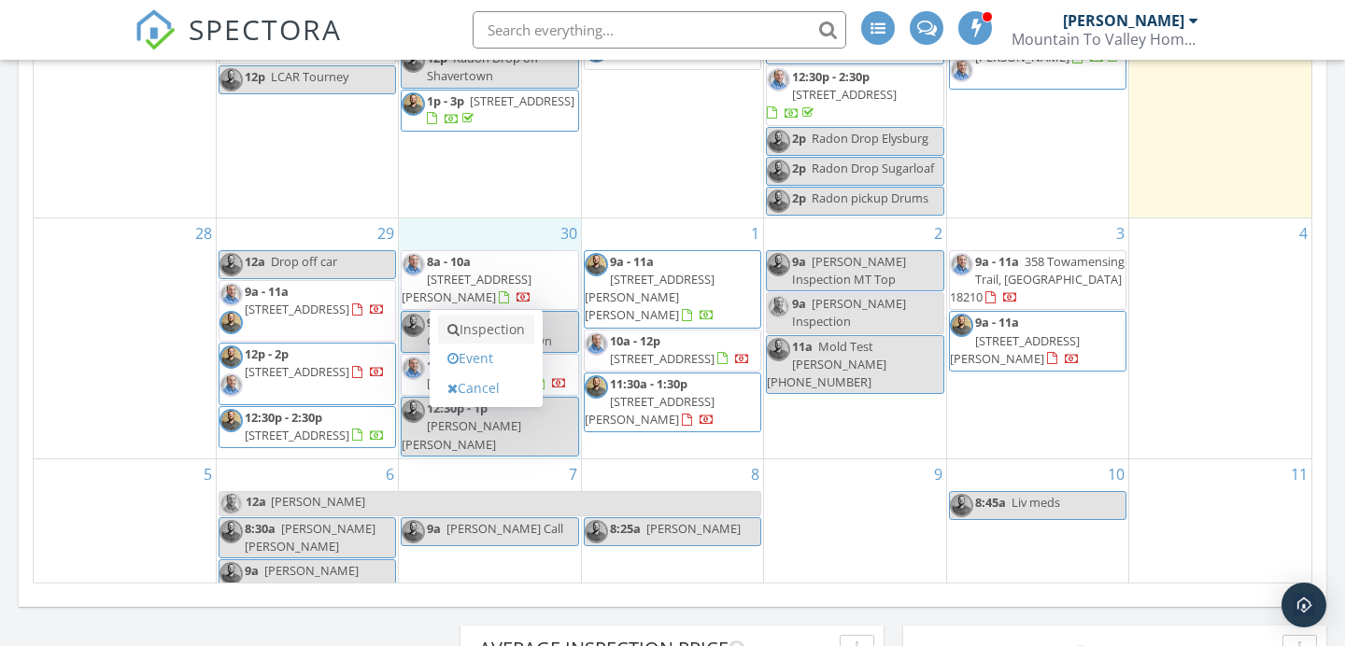
click at [486, 339] on link "Inspection" at bounding box center [486, 330] width 96 height 30
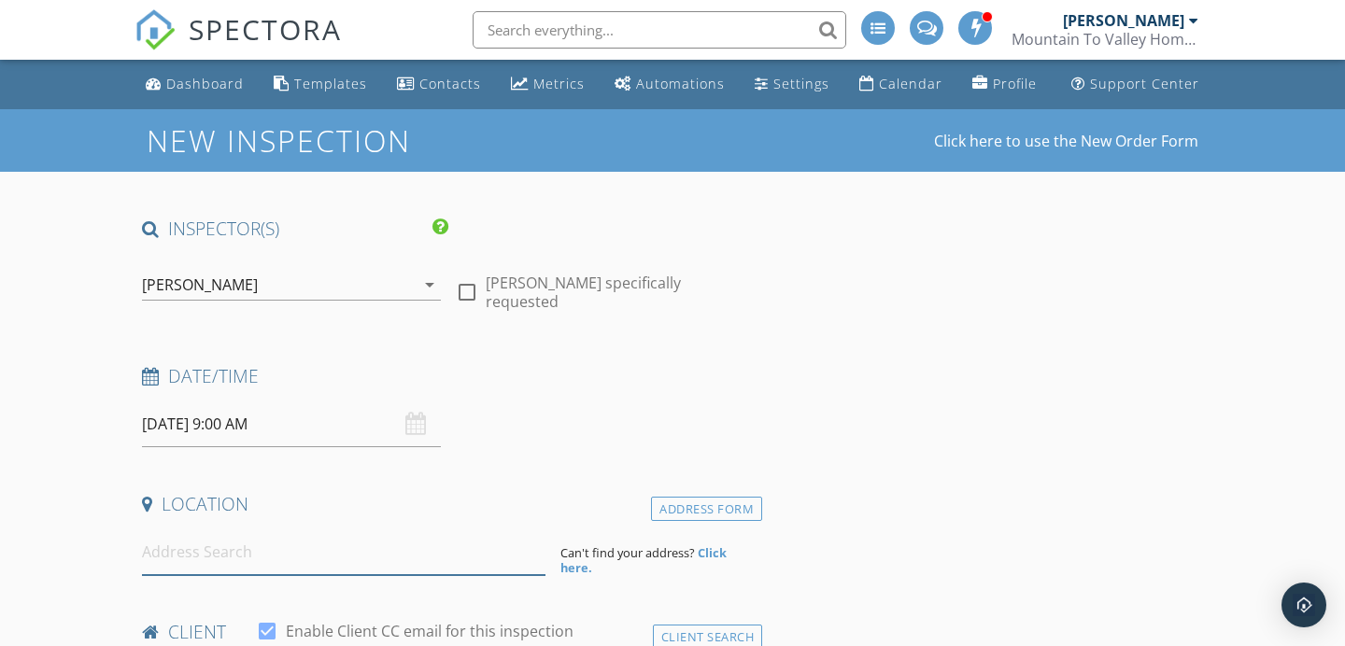
click at [295, 552] on input at bounding box center [343, 552] width 403 height 46
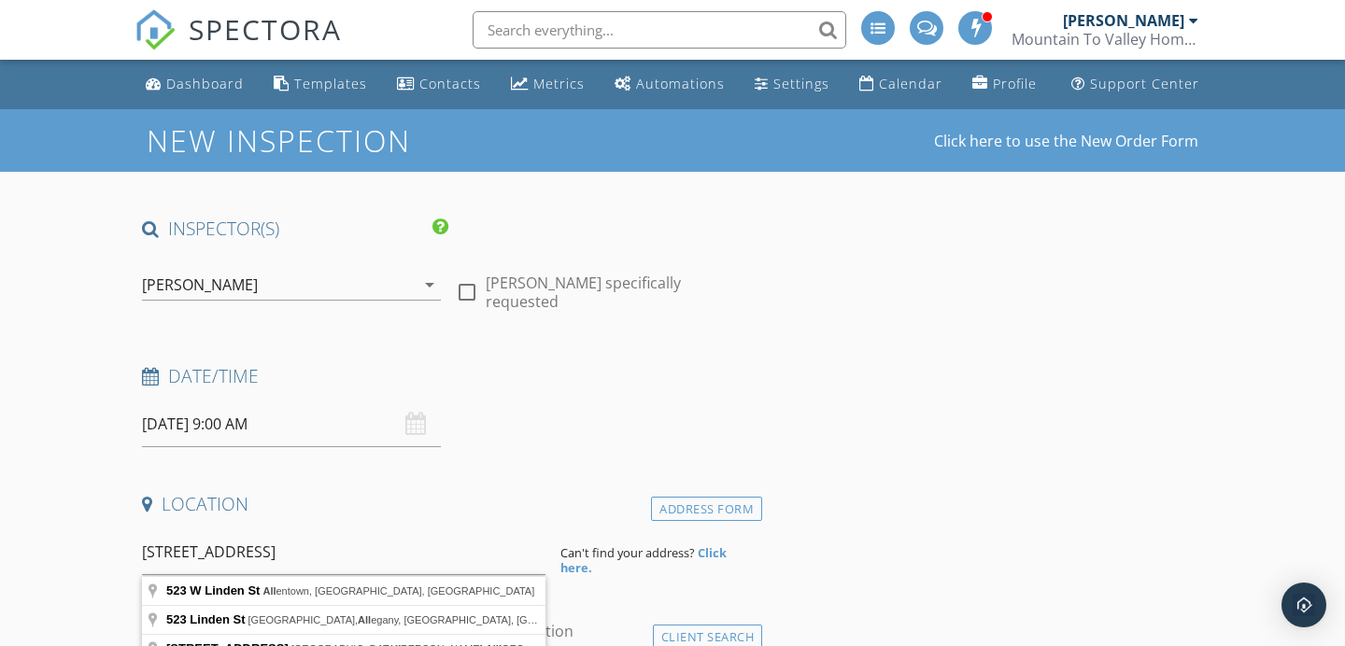
type input "523 W Linden St, Allentown, PA, USA"
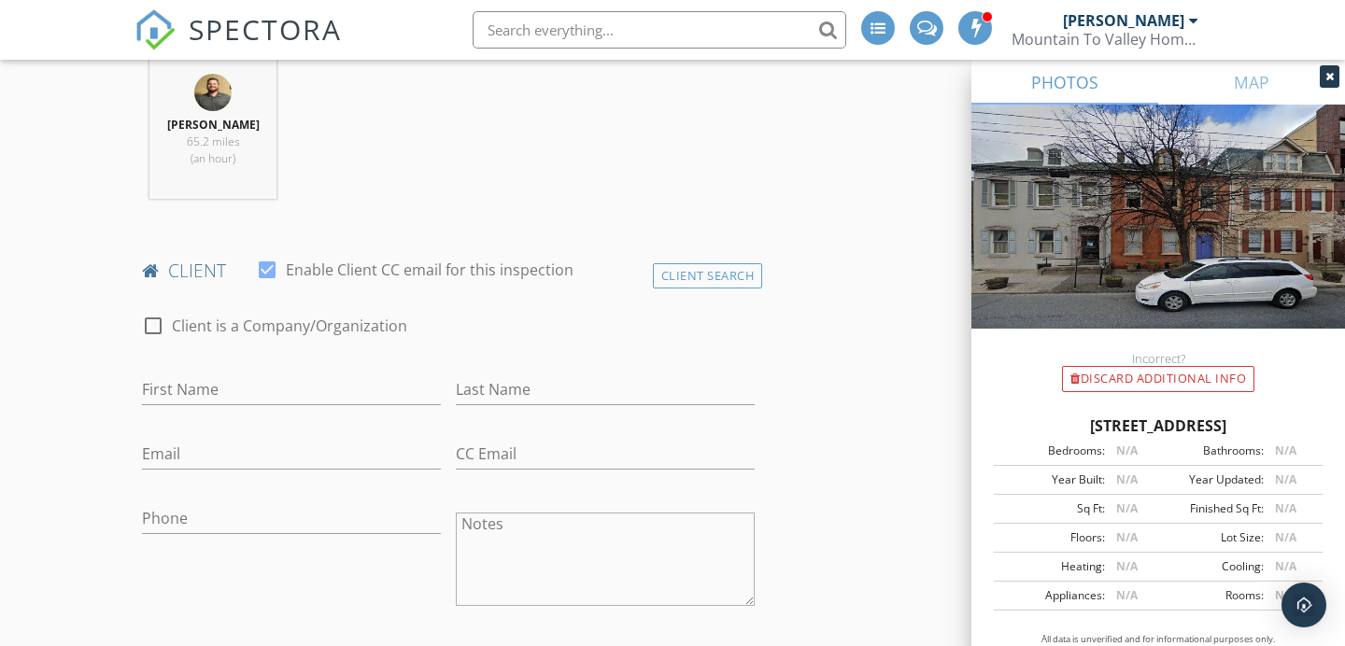
scroll to position [797, 0]
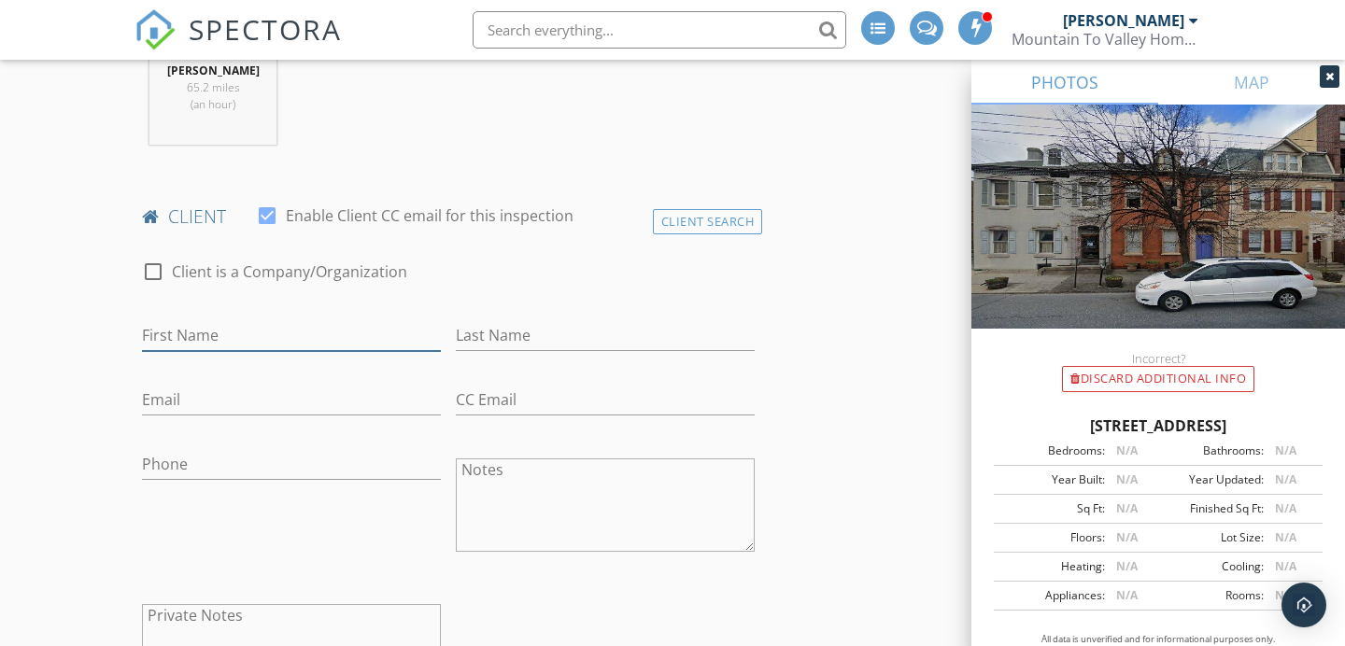
click at [312, 329] on input "First Name" at bounding box center [291, 335] width 299 height 31
type input "[PERSON_NAME]"
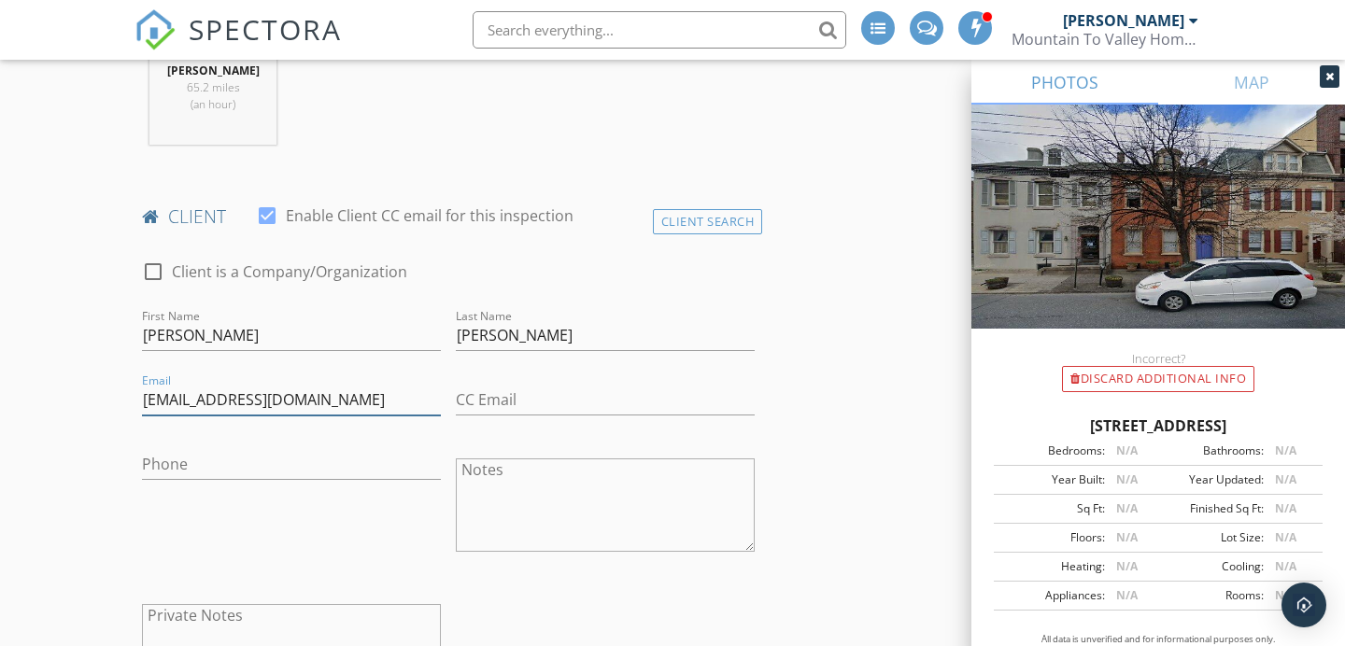
type input "[EMAIL_ADDRESS][DOMAIN_NAME]"
type input "[PHONE_NUMBER]"
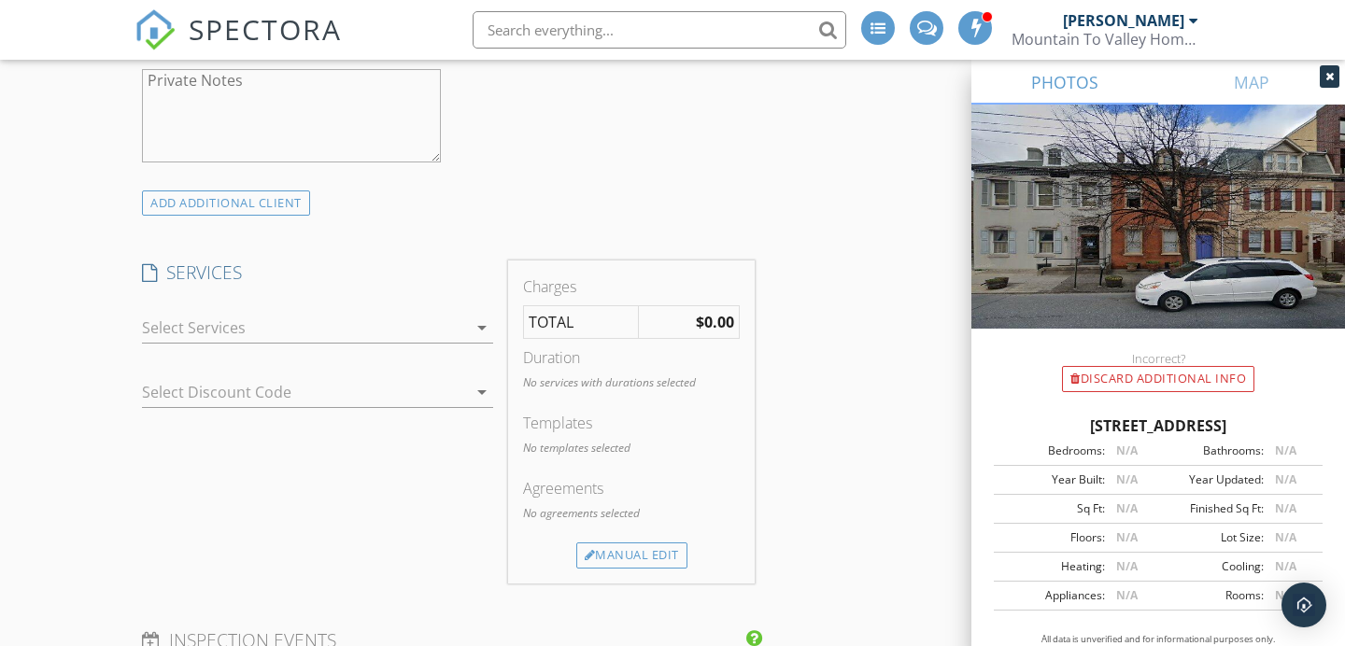
scroll to position [1412, 0]
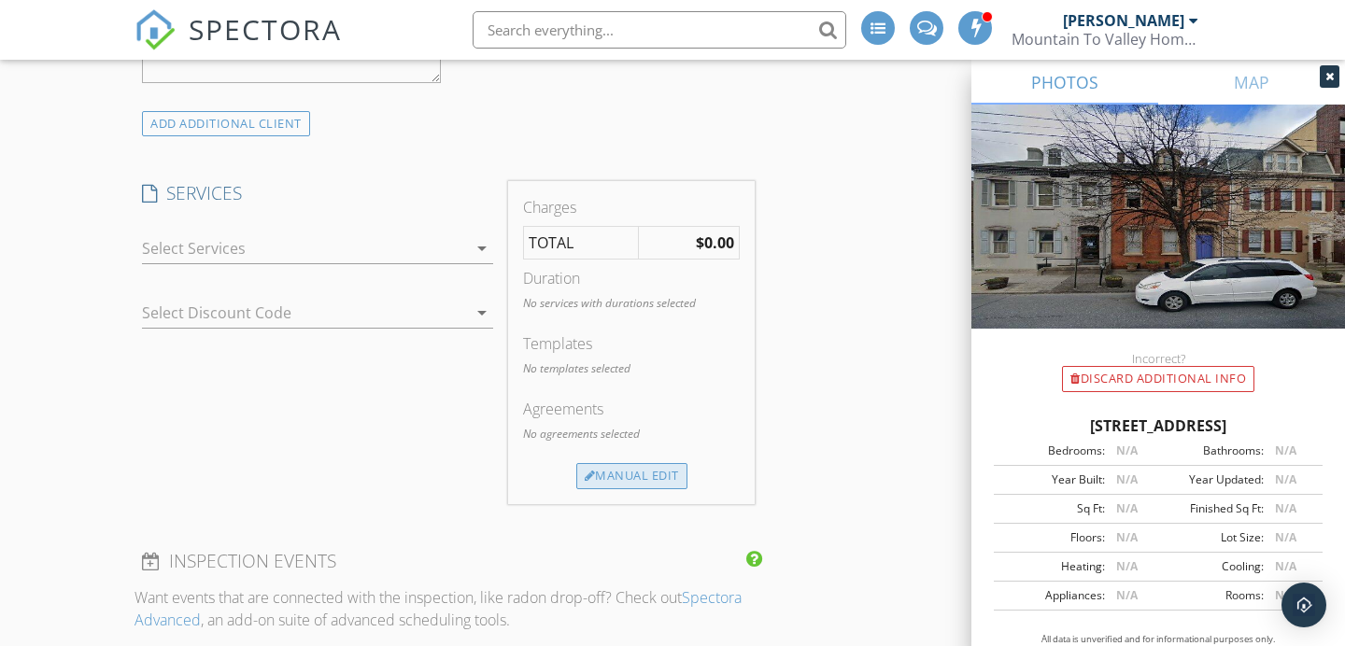
drag, startPoint x: 645, startPoint y: 458, endPoint x: 642, endPoint y: 470, distance: 12.5
click at [645, 458] on div "Agreements No agreements selected" at bounding box center [631, 430] width 217 height 65
click at [642, 470] on div "Manual Edit" at bounding box center [631, 476] width 111 height 26
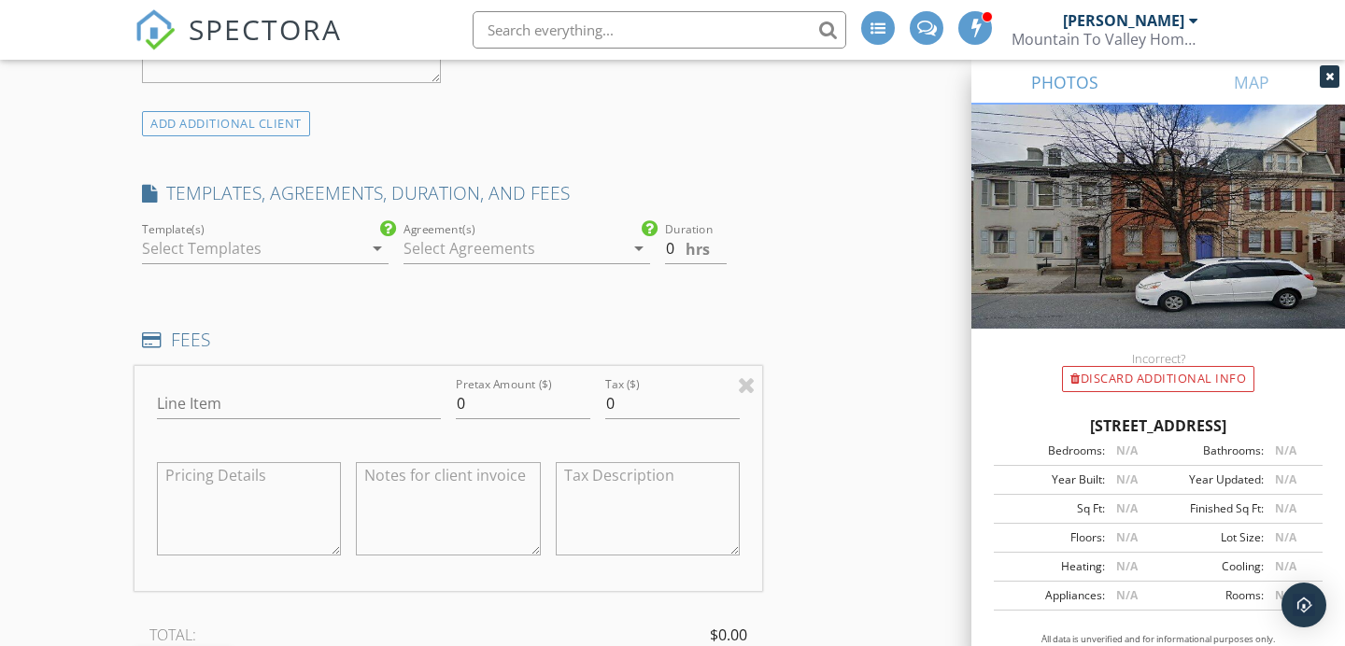
click at [273, 262] on div at bounding box center [252, 248] width 220 height 30
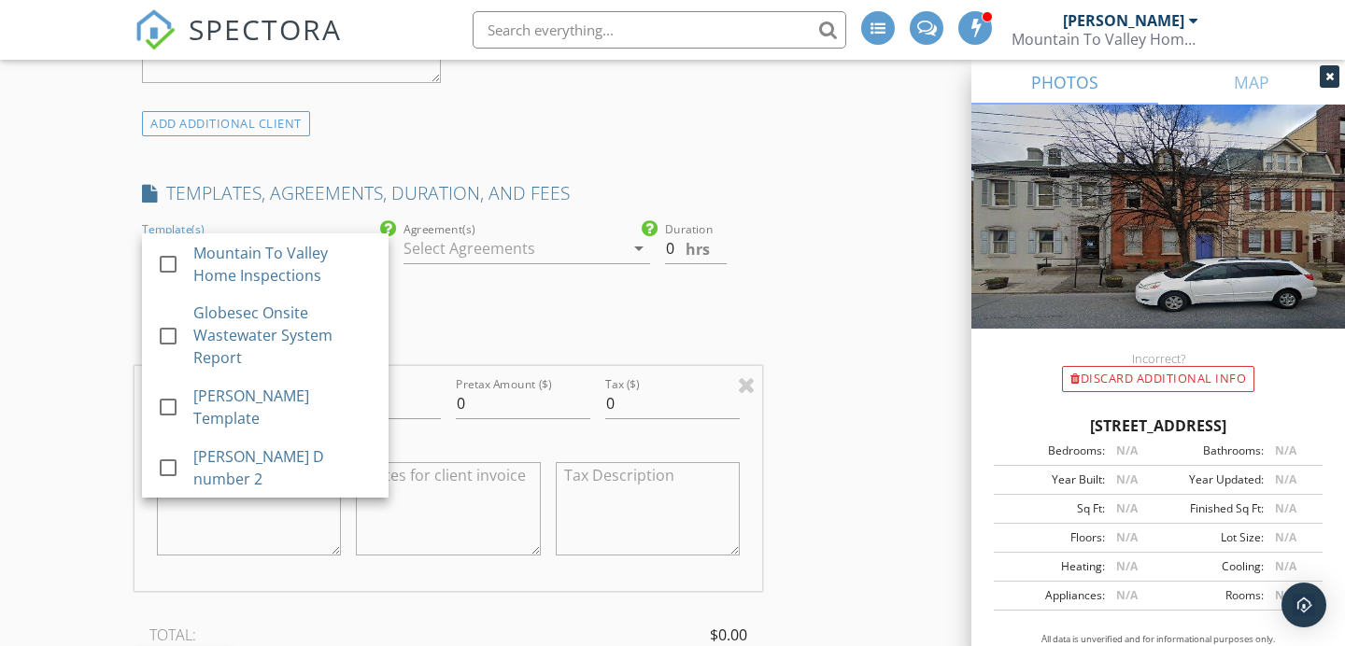
scroll to position [1413, 0]
drag, startPoint x: 273, startPoint y: 263, endPoint x: 498, endPoint y: 248, distance: 225.5
click at [273, 263] on div "Mountain To Valley Home Inspections" at bounding box center [283, 263] width 180 height 45
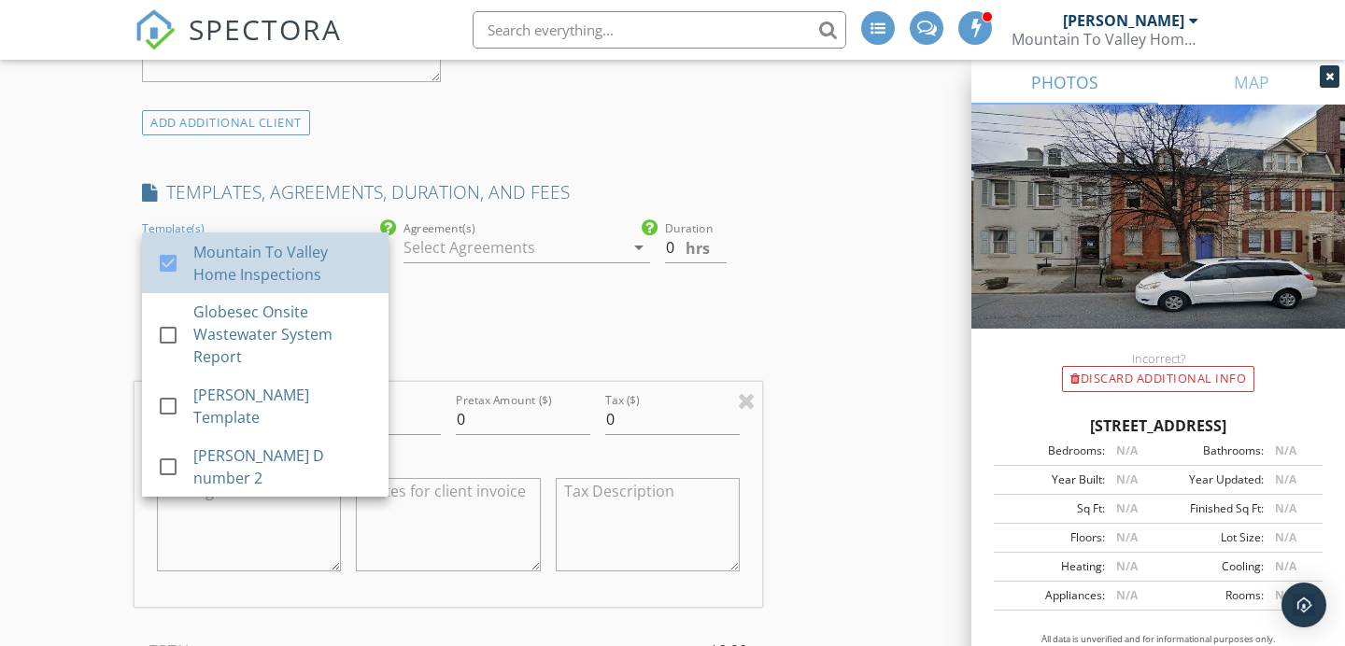
click at [499, 248] on div at bounding box center [513, 248] width 220 height 30
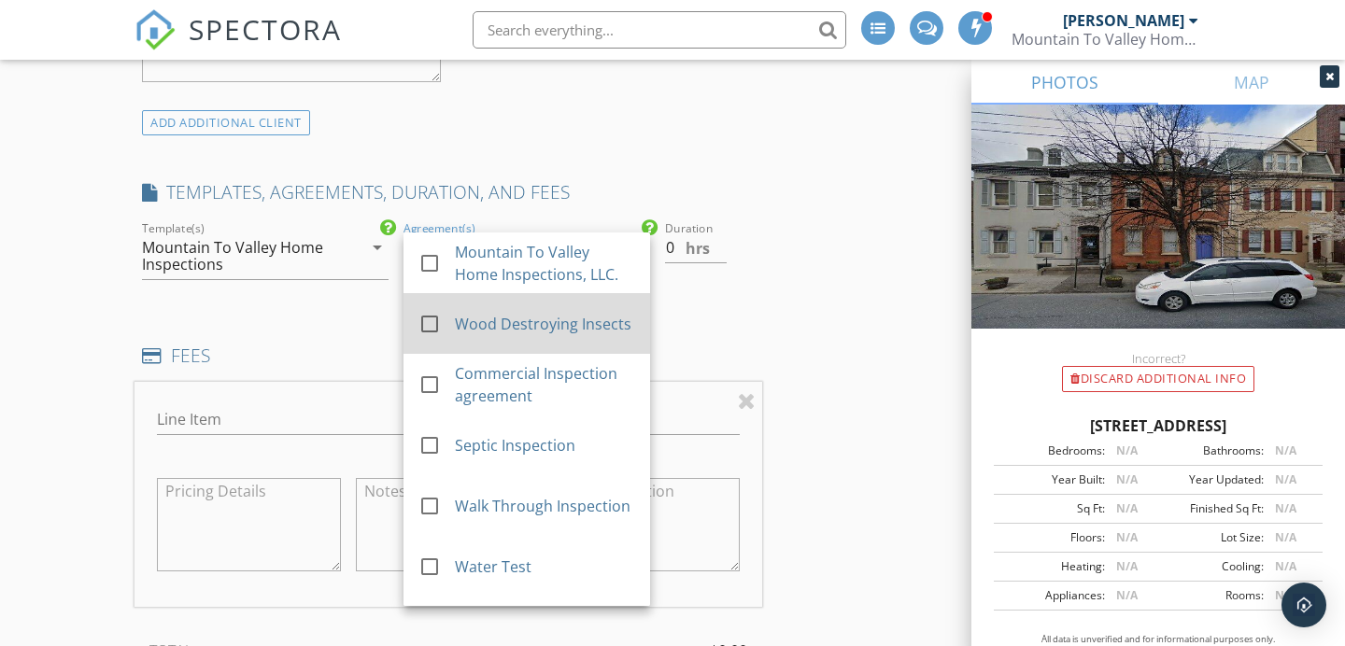
drag, startPoint x: 477, startPoint y: 388, endPoint x: 568, endPoint y: 317, distance: 114.5
click at [483, 386] on div "Commercial Inspection agreement" at bounding box center [545, 384] width 180 height 45
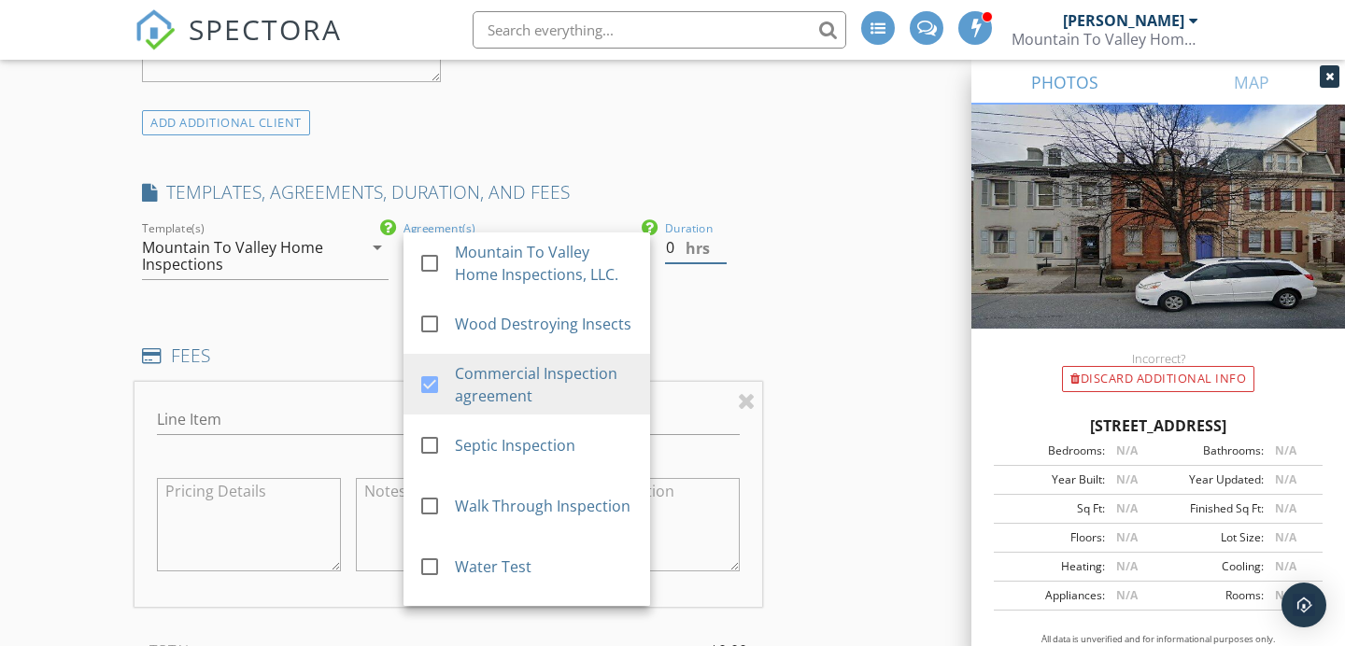
click at [662, 252] on div "Duration 0 hrs" at bounding box center [709, 258] width 105 height 81
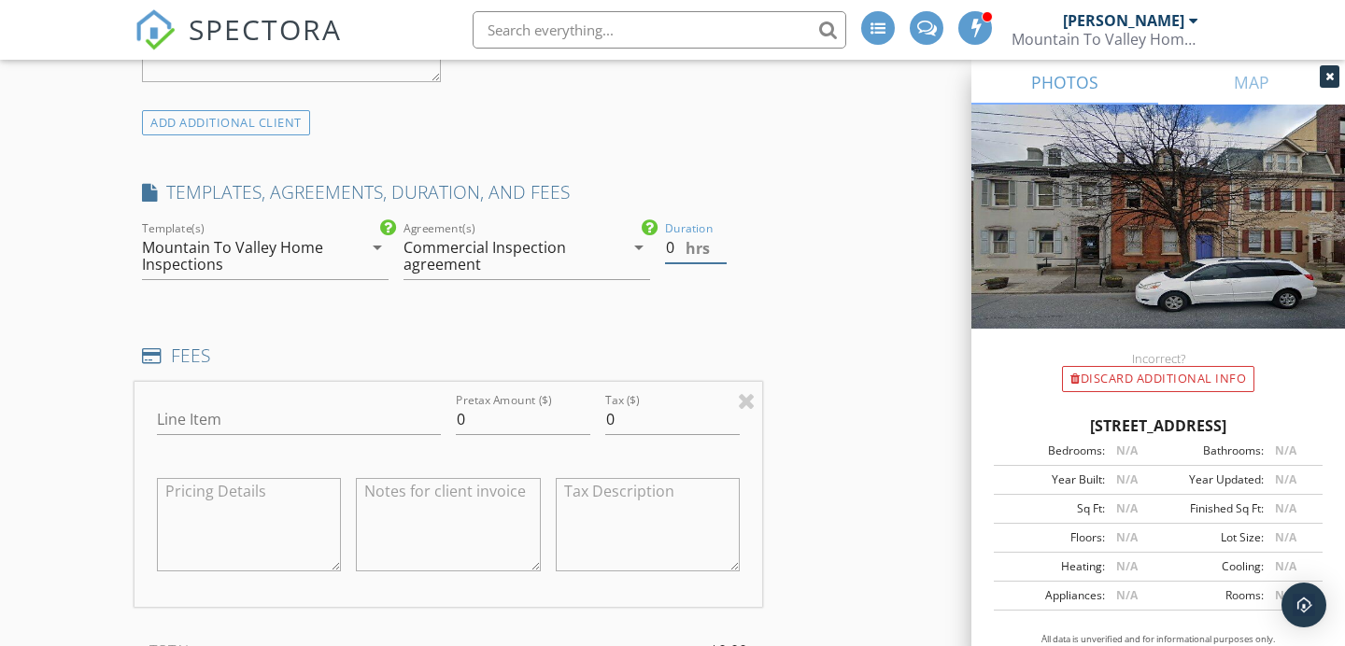
drag, startPoint x: 666, startPoint y: 251, endPoint x: 643, endPoint y: 250, distance: 22.4
click at [644, 250] on div "check_box Mountain To Valley Home Inspections check_box_outline_blank Globesec …" at bounding box center [447, 258] width 627 height 81
type input "2"
click at [337, 420] on input "Line Item" at bounding box center [299, 419] width 284 height 31
type input "Commercial Inspection"
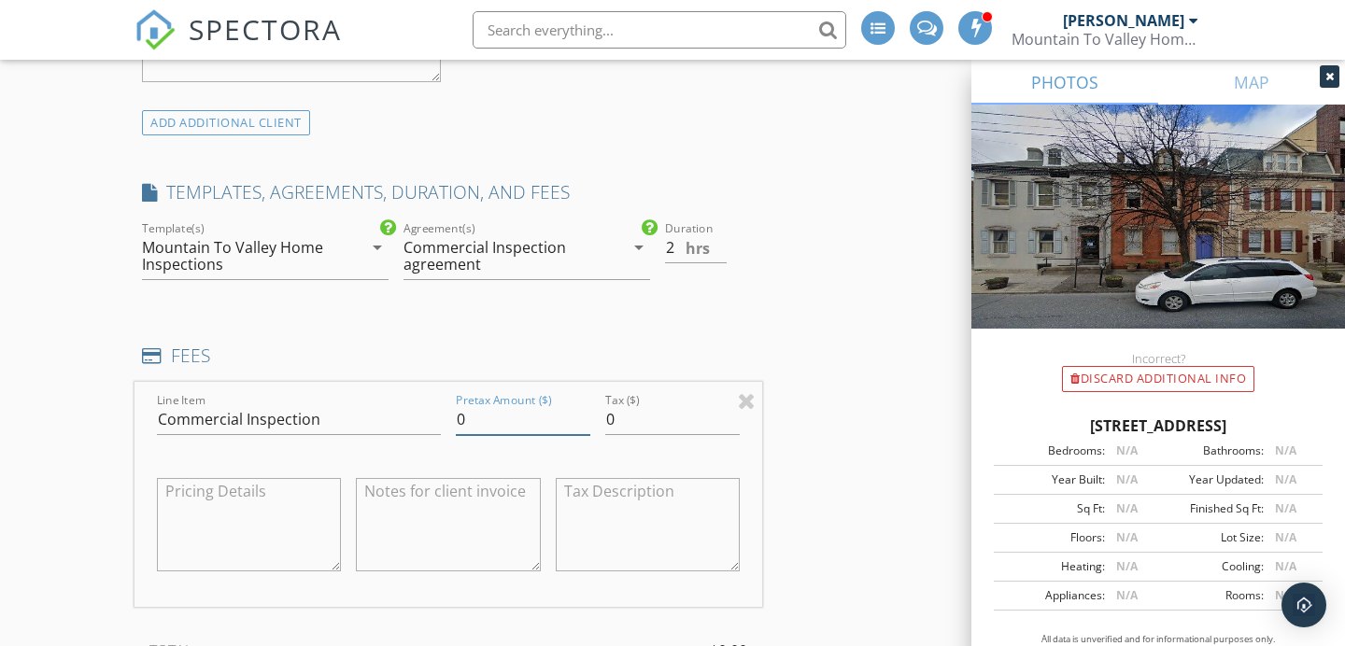
drag, startPoint x: 498, startPoint y: 426, endPoint x: 451, endPoint y: 427, distance: 46.7
click at [451, 427] on div "Pretax Amount ($) 0" at bounding box center [522, 421] width 149 height 64
type input "1000"
click at [765, 331] on div "INSPECTOR(S) check_box Justin Weber PRIMARY check_box_outline_blank Mike Bonita…" at bounding box center [672, 566] width 1076 height 3524
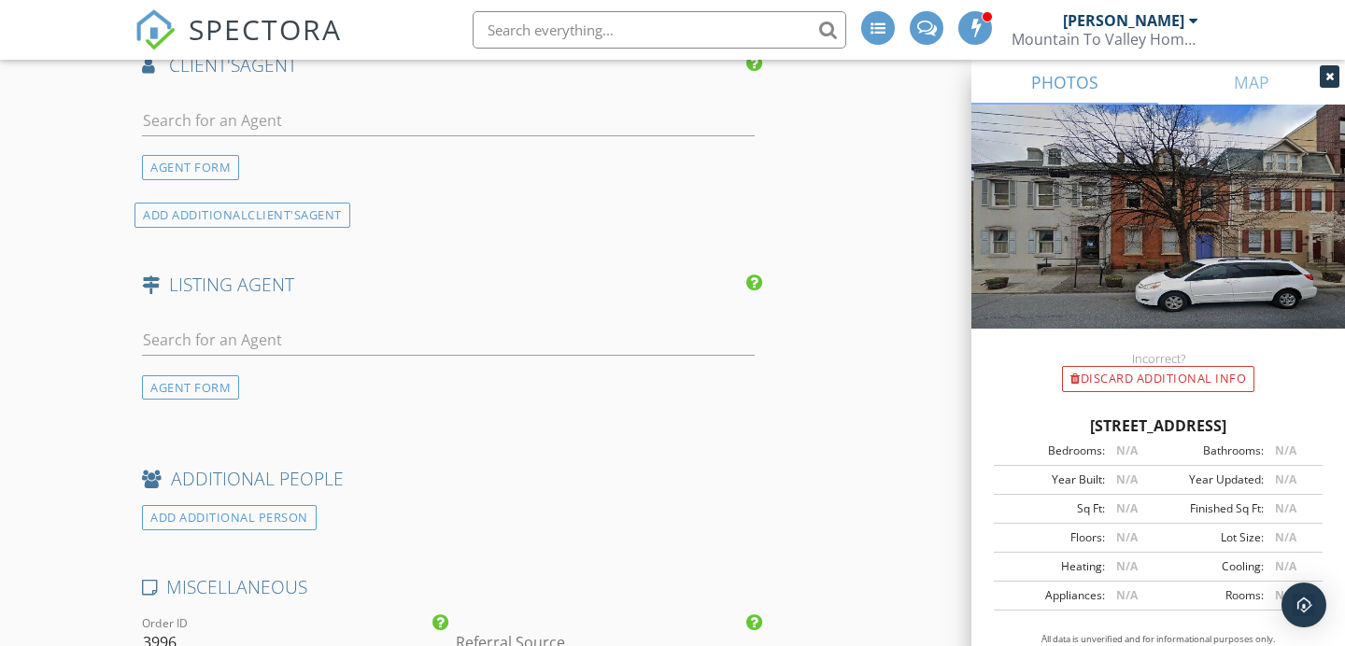
scroll to position [2510, 0]
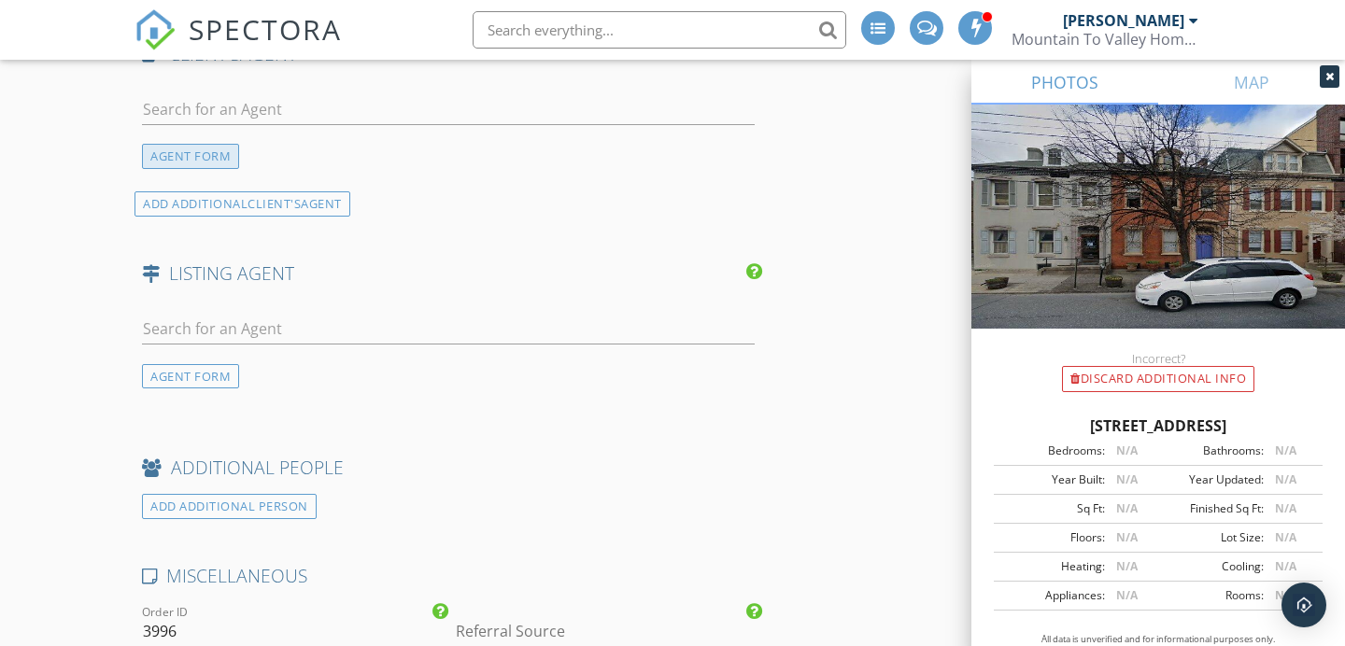
click at [204, 171] on div "AGENT FORM ADD ADDITIONAL client's AGENT" at bounding box center [447, 147] width 627 height 137
click at [204, 168] on div "AGENT FORM" at bounding box center [190, 156] width 97 height 25
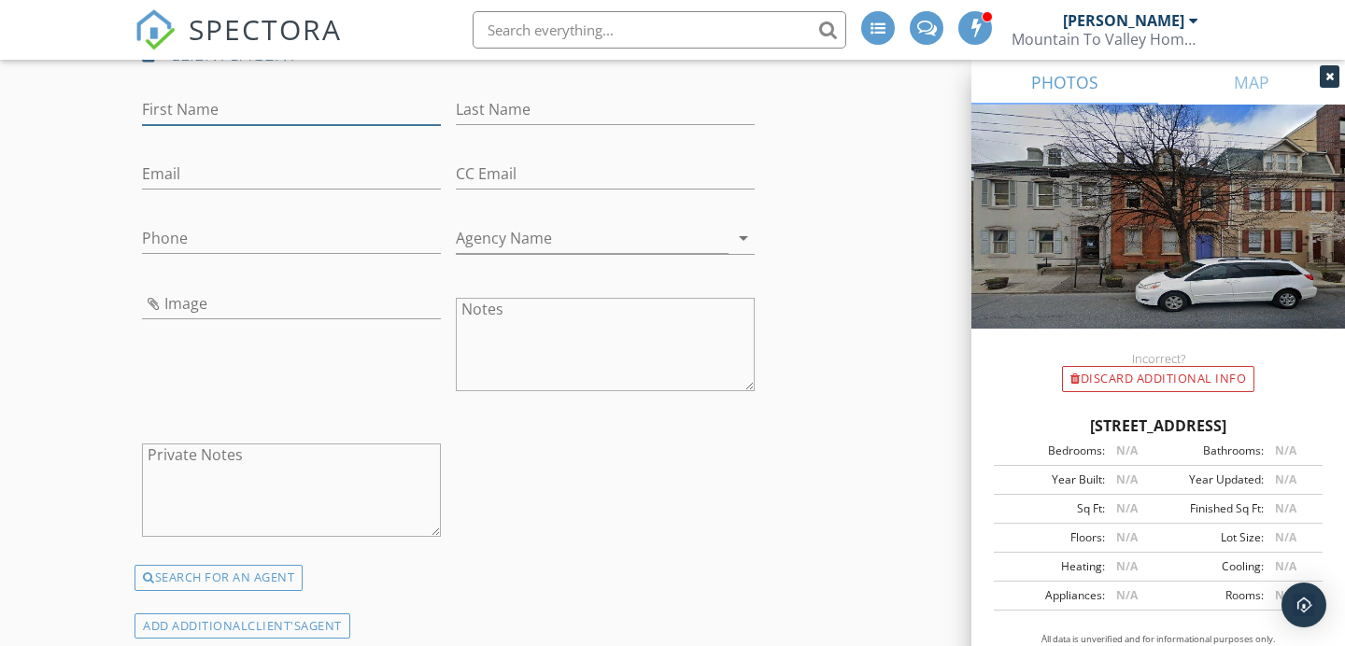
click at [229, 116] on input "First Name" at bounding box center [291, 109] width 299 height 31
type input "[PERSON_NAME]"
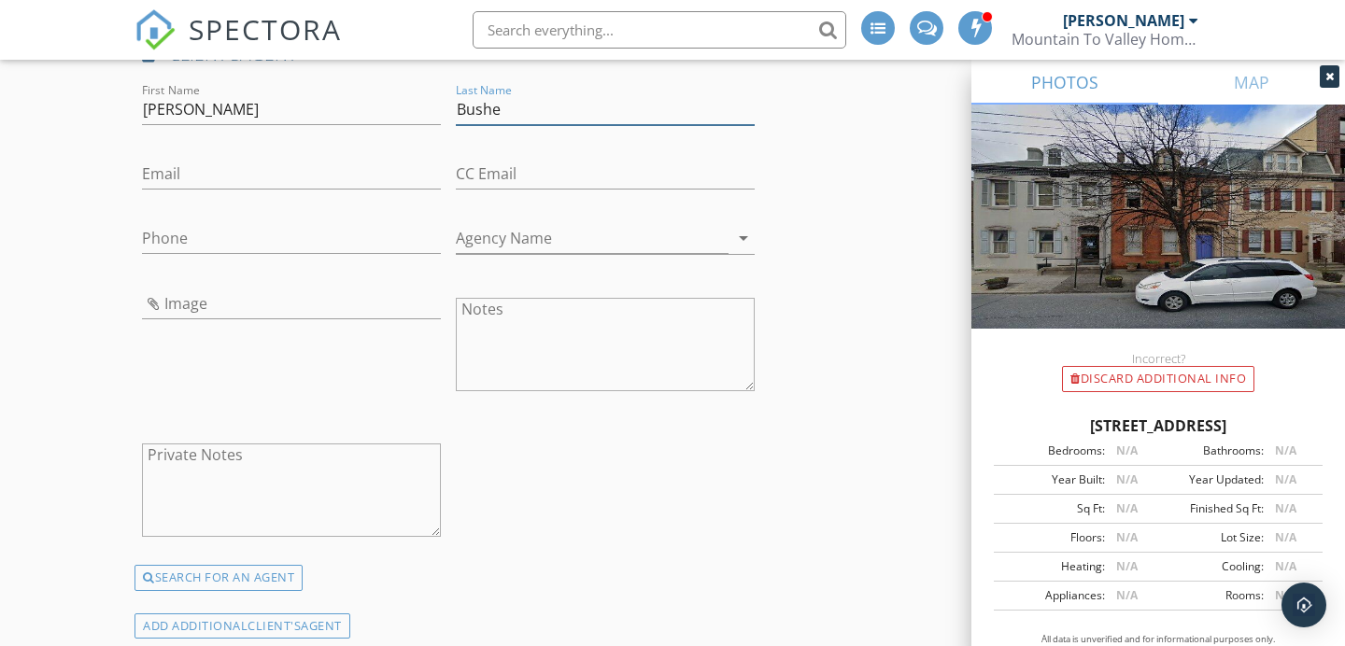
type input "Bushe"
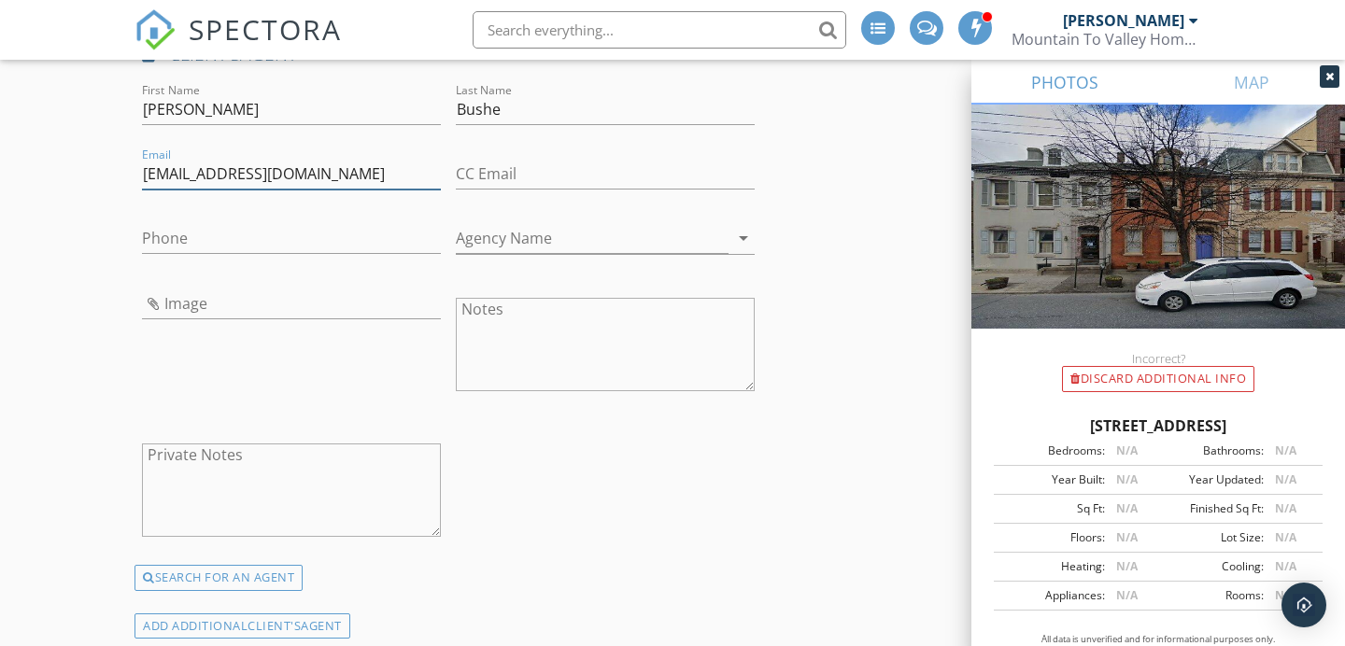
type input "[EMAIL_ADDRESS][DOMAIN_NAME]"
type input "[PHONE_NUMBER]"
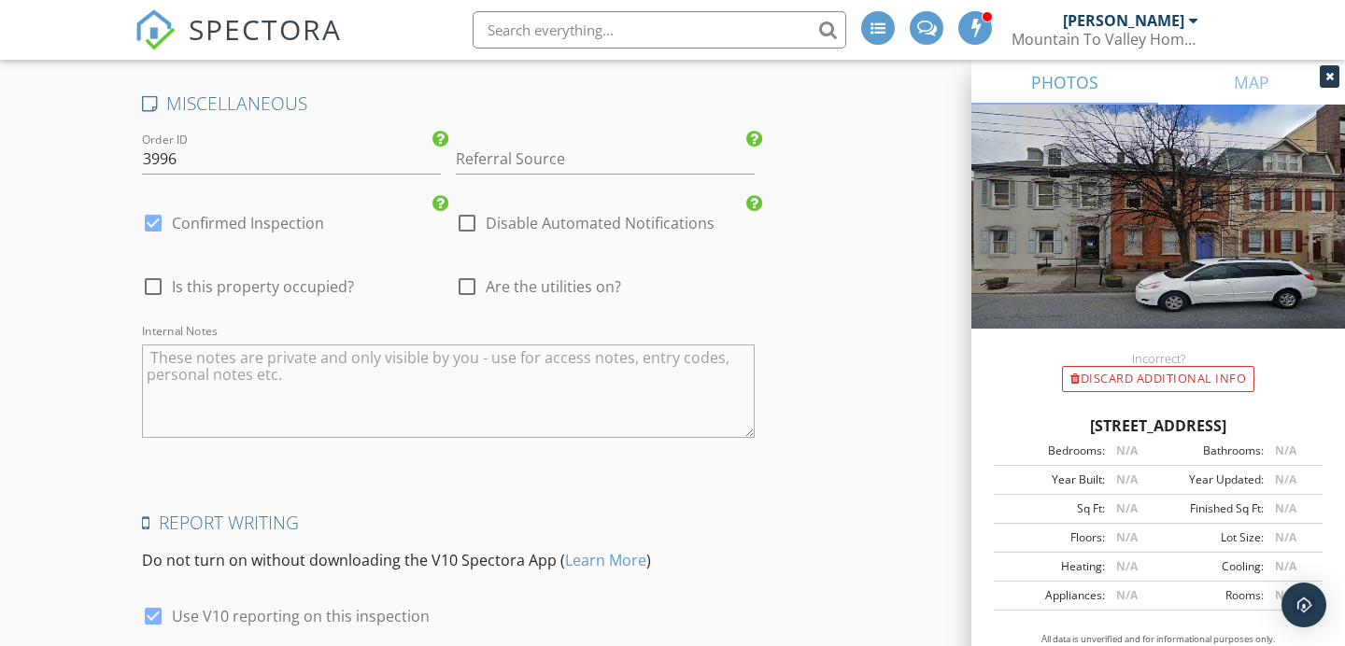
scroll to position [3560, 0]
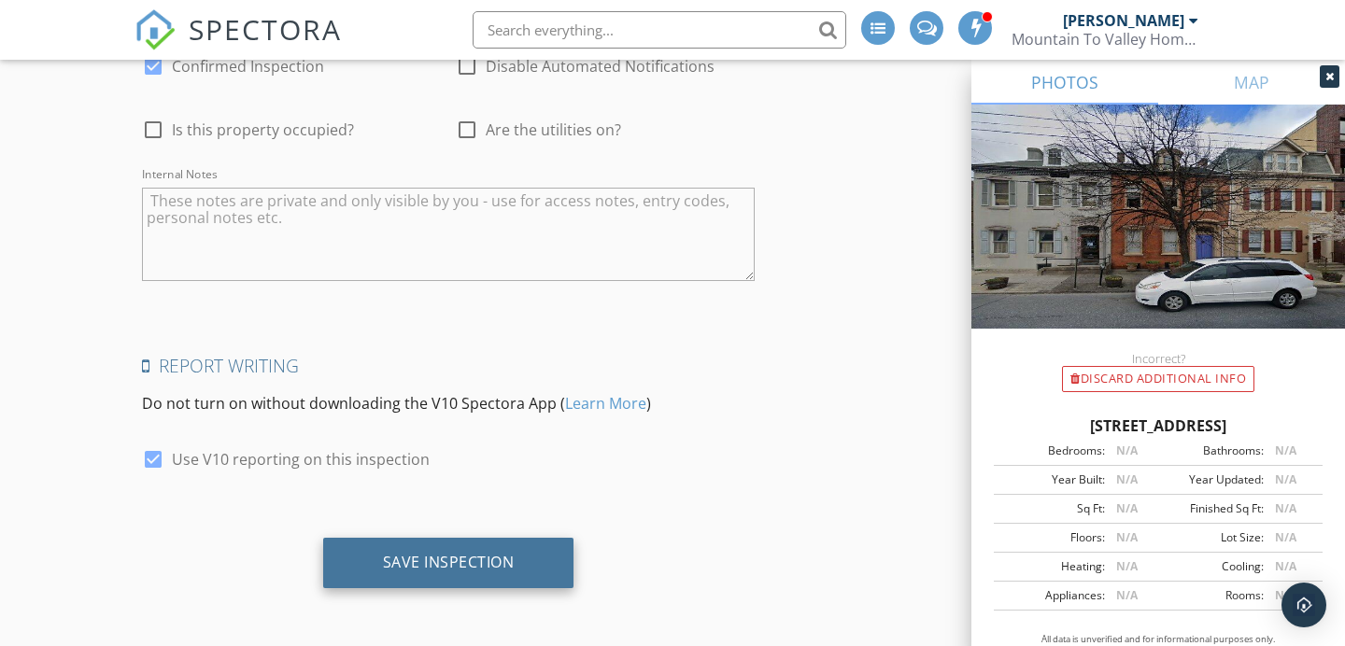
click at [459, 579] on div "Save Inspection" at bounding box center [448, 563] width 251 height 50
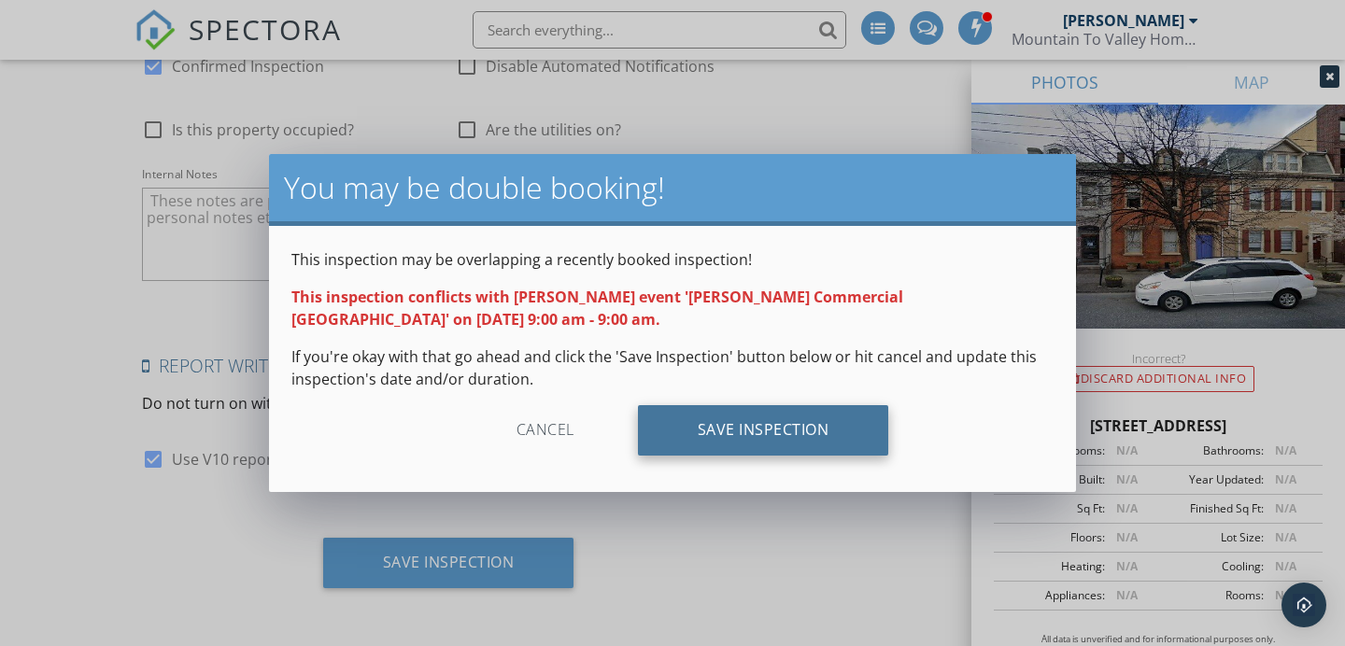
click at [798, 441] on div "Save Inspection" at bounding box center [763, 430] width 251 height 50
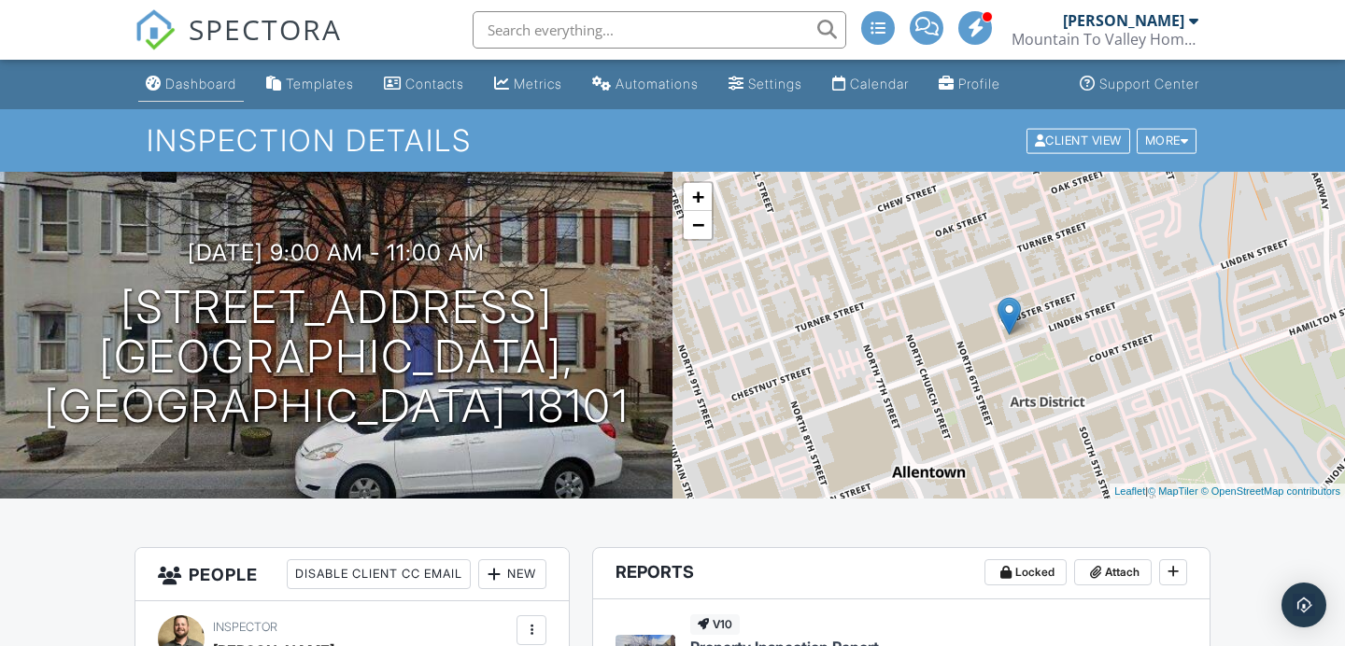
click at [209, 94] on link "Dashboard" at bounding box center [191, 84] width 106 height 35
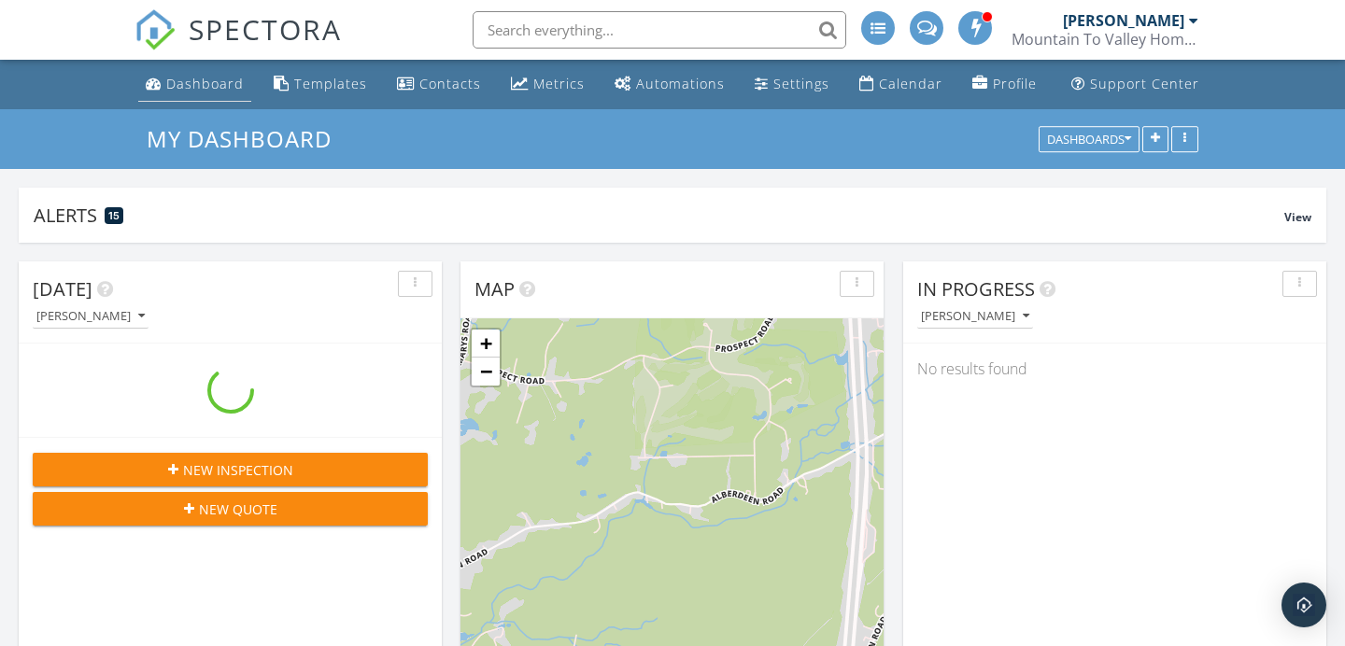
scroll to position [402, 423]
